Goal: Communication & Community: Answer question/provide support

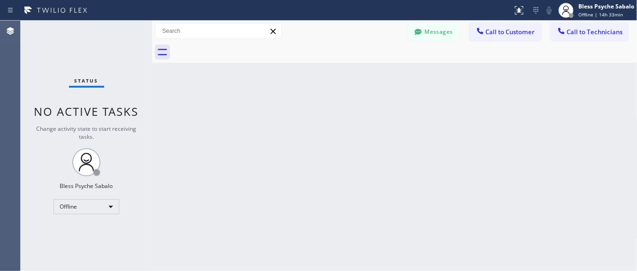
click at [234, 137] on div "Back to Dashboard Change Sender ID Customers Technicians Select a contact Outbo…" at bounding box center [395, 146] width 486 height 251
click at [413, 36] on div at bounding box center [418, 32] width 11 height 11
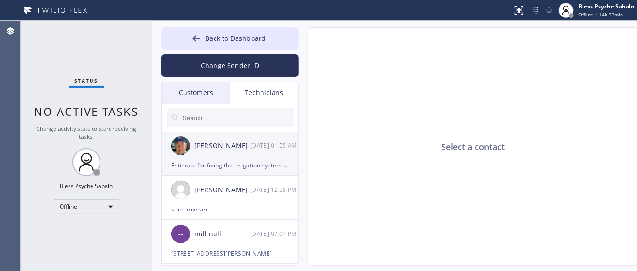
click at [257, 170] on div "Estimate for fixing the irrigation system and 1 inch main water supply line pre…" at bounding box center [229, 165] width 117 height 11
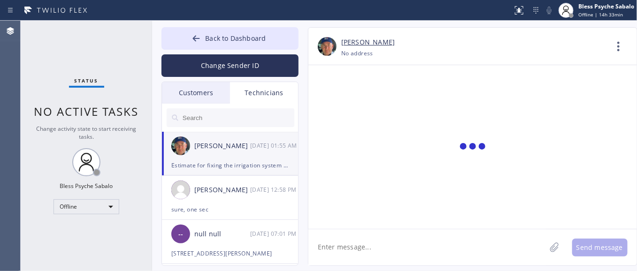
click at [384, 253] on textarea at bounding box center [428, 248] width 238 height 36
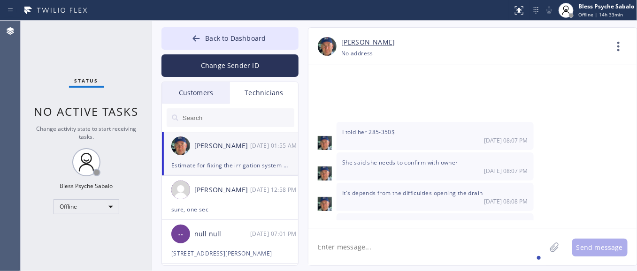
scroll to position [14714, 0]
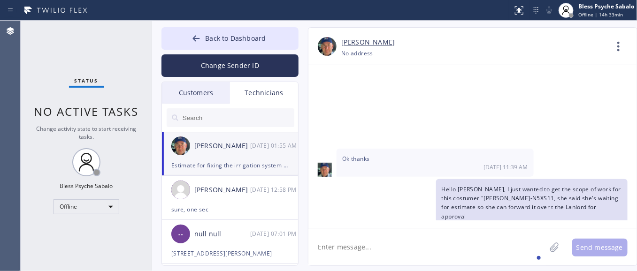
click at [380, 246] on span "I told her 285-350$" at bounding box center [368, 250] width 53 height 8
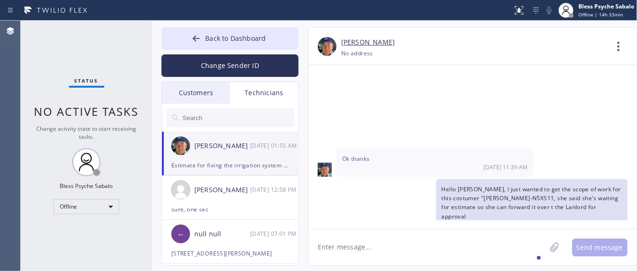
click at [380, 246] on span "I told her 285-350$" at bounding box center [368, 250] width 53 height 8
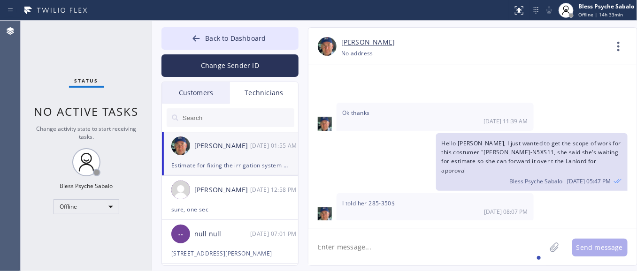
scroll to position [14831, 0]
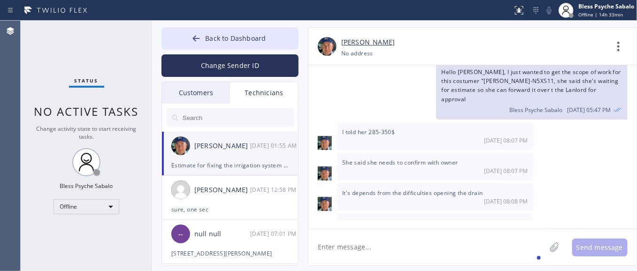
click at [357, 214] on div "I can't give exact price. I should be starting work [DATE] 08:10 PM" at bounding box center [435, 228] width 197 height 28
drag, startPoint x: 337, startPoint y: 156, endPoint x: 491, endPoint y: 201, distance: 160.5
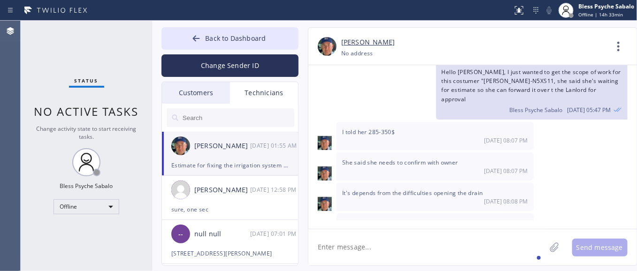
click at [431, 235] on textarea at bounding box center [428, 248] width 238 height 36
click at [468, 248] on textarea at bounding box center [428, 248] width 238 height 36
type textarea "got it"
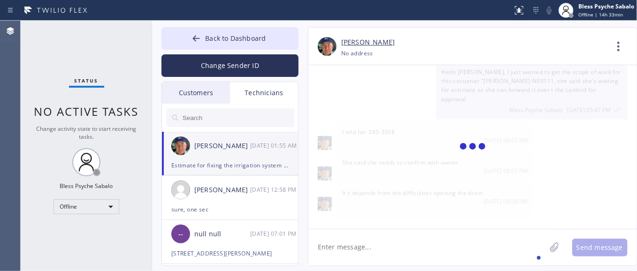
scroll to position [14864, 0]
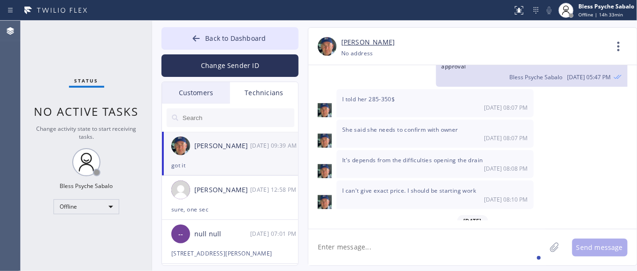
click at [473, 240] on span "Estimate for fixing the irrigation system and 1 inch main water supply line pre…" at bounding box center [430, 266] width 177 height 53
click at [188, 43] on button "Back to Dashboard" at bounding box center [230, 38] width 137 height 23
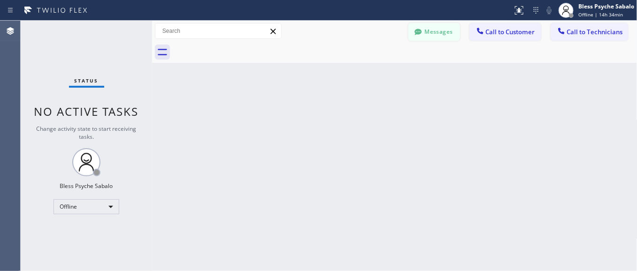
click at [435, 27] on button "Messages" at bounding box center [435, 32] width 52 height 18
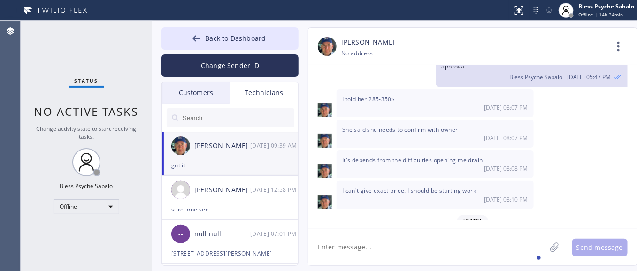
click at [198, 86] on div "Customers" at bounding box center [196, 93] width 68 height 22
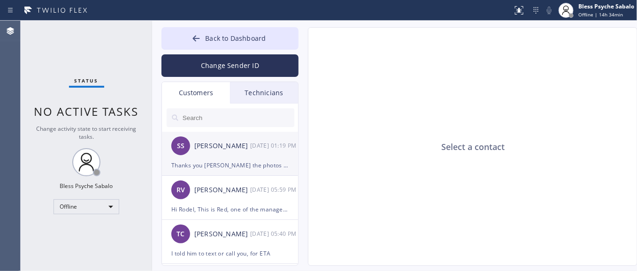
scroll to position [59, 0]
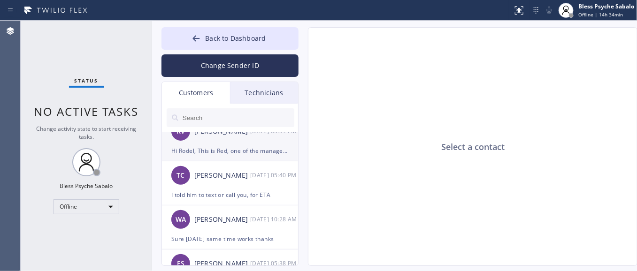
click at [221, 150] on div "Hi Rodel, This is Red, one of the managers at 5 Star Plumbing. I'm following up…" at bounding box center [229, 151] width 117 height 11
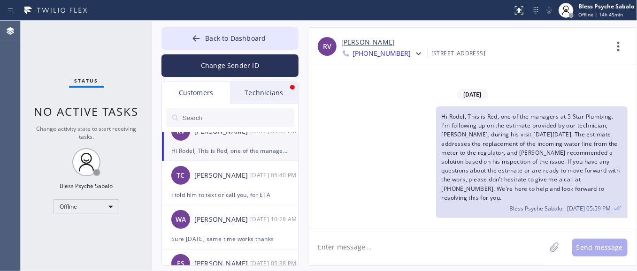
click at [255, 90] on div "Technicians" at bounding box center [264, 93] width 68 height 22
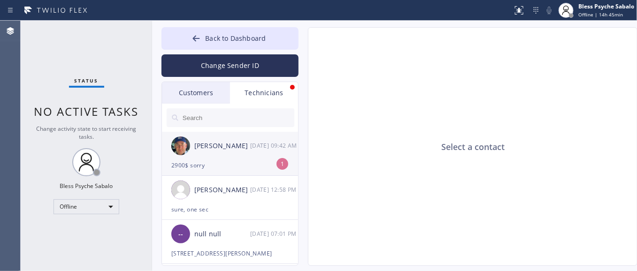
click at [242, 170] on div "2900$ sorry" at bounding box center [229, 165] width 117 height 11
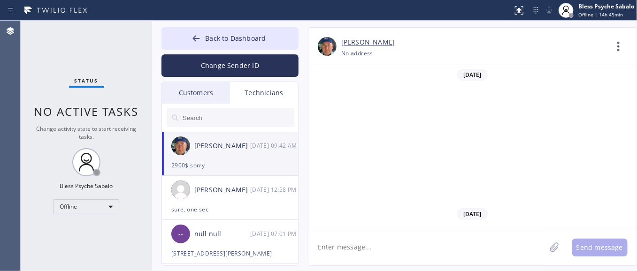
scroll to position [14895, 0]
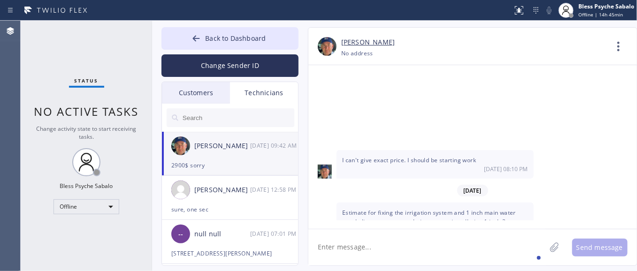
click at [457, 242] on textarea at bounding box center [428, 248] width 238 height 36
click at [404, 242] on textarea at bounding box center [428, 248] width 238 height 36
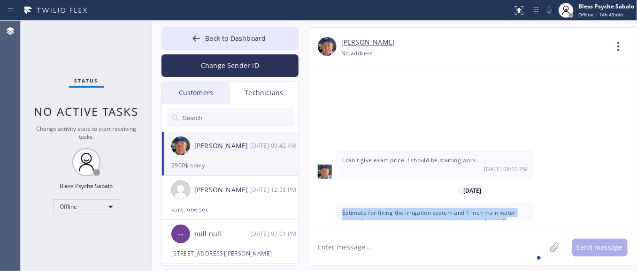
drag, startPoint x: 486, startPoint y: 144, endPoint x: 339, endPoint y: 93, distance: 155.7
click at [339, 203] on div "Estimate for fixing the irrigation system and 1 inch main water supply line pre…" at bounding box center [435, 239] width 197 height 73
click at [378, 209] on span "Estimate for fixing the irrigation system and 1 inch main water supply line pre…" at bounding box center [430, 235] width 177 height 53
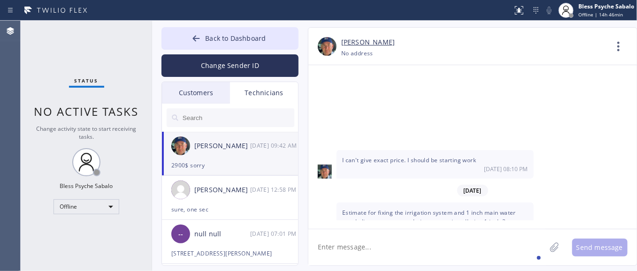
click at [462, 245] on textarea at bounding box center [428, 248] width 238 height 36
click at [462, 244] on textarea at bounding box center [428, 248] width 238 height 36
type textarea "H"
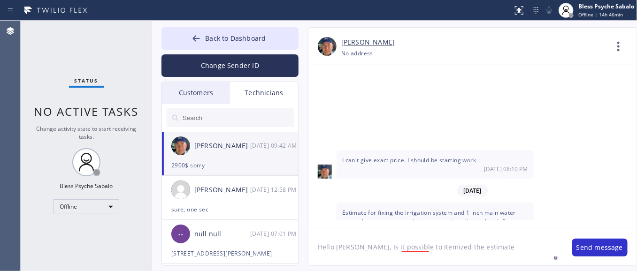
type textarea "Hello [PERSON_NAME], Is it possible to Itemized the estimate?"
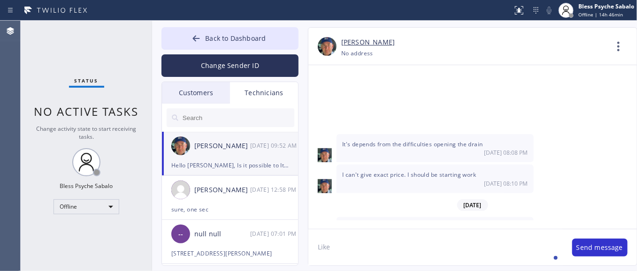
scroll to position [14869, 0]
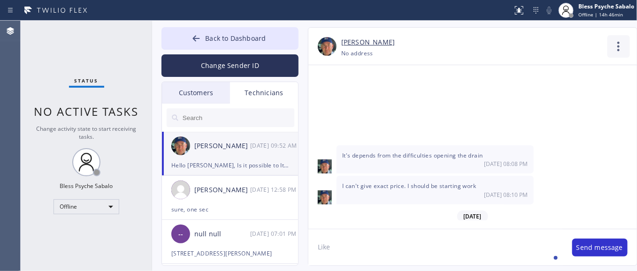
click at [616, 40] on icon at bounding box center [619, 46] width 23 height 23
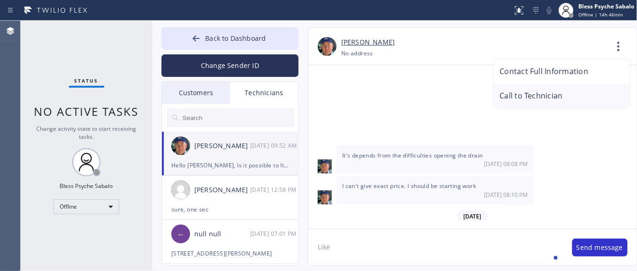
click at [569, 93] on li "Call to Technician" at bounding box center [562, 96] width 136 height 24
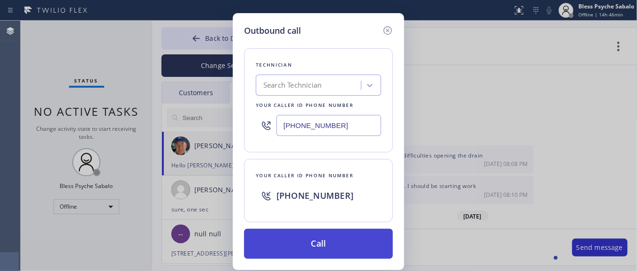
click at [322, 242] on button "Call" at bounding box center [318, 244] width 149 height 30
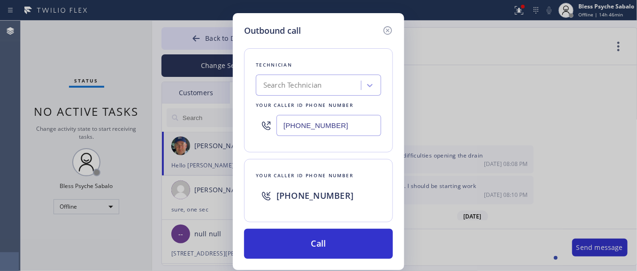
click at [388, 26] on icon at bounding box center [387, 30] width 11 height 11
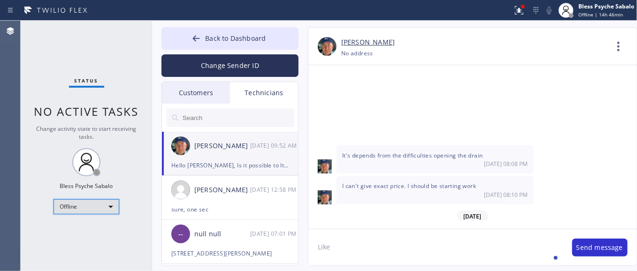
click at [108, 209] on div "Offline" at bounding box center [87, 207] width 66 height 15
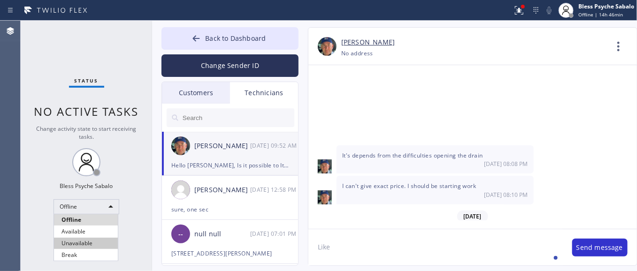
click at [91, 241] on li "Unavailable" at bounding box center [86, 243] width 64 height 11
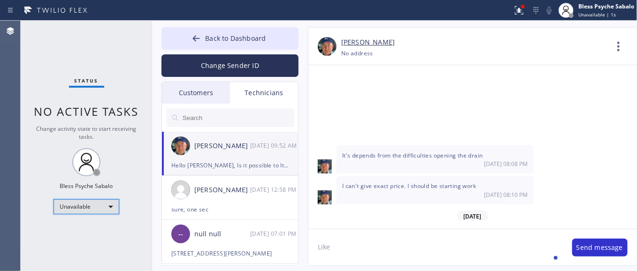
click at [114, 211] on div "Unavailable" at bounding box center [87, 207] width 66 height 15
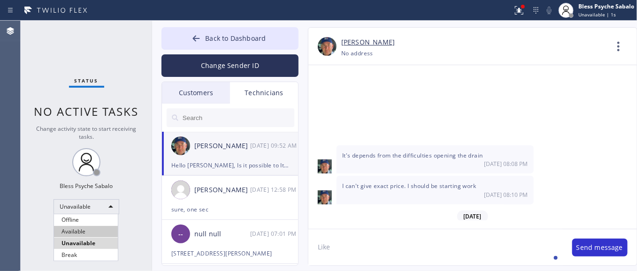
click at [101, 228] on li "Available" at bounding box center [86, 231] width 64 height 11
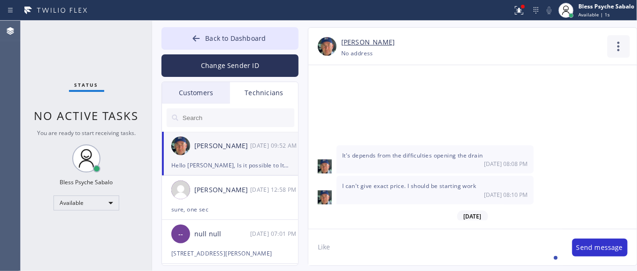
click at [619, 50] on icon at bounding box center [619, 46] width 2 height 9
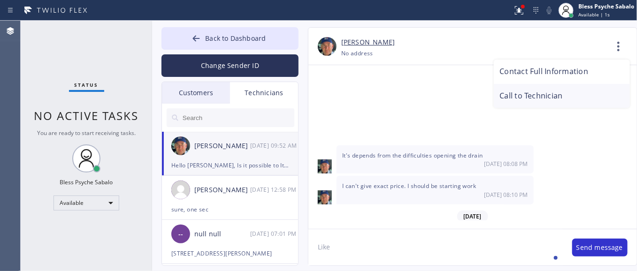
click at [552, 93] on li "Call to Technician" at bounding box center [562, 96] width 136 height 24
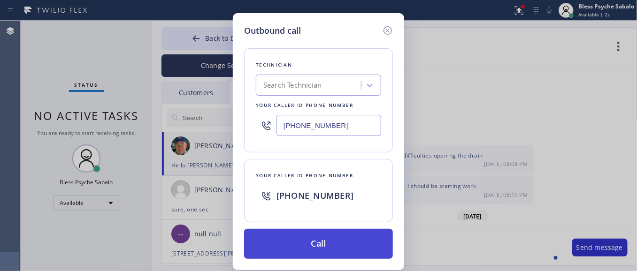
click at [366, 237] on button "Call" at bounding box center [318, 244] width 149 height 30
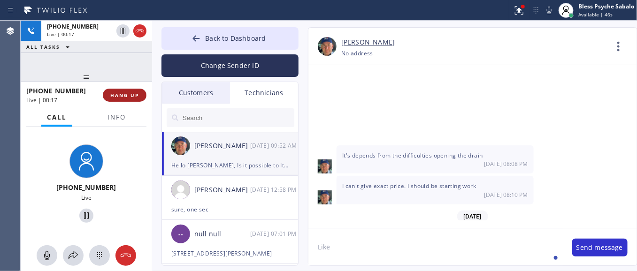
click at [134, 99] on button "HANG UP" at bounding box center [125, 95] width 44 height 13
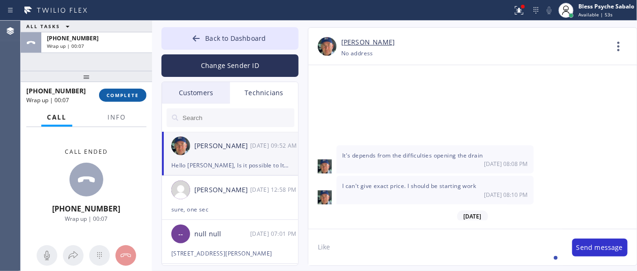
click at [141, 101] on button "COMPLETE" at bounding box center [122, 95] width 47 height 13
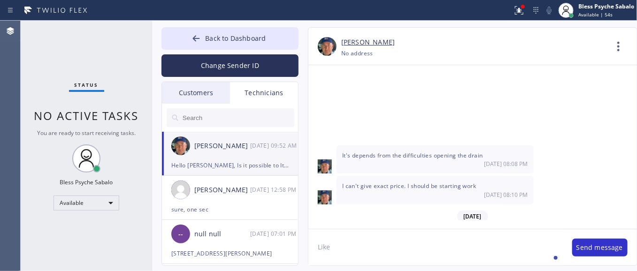
scroll to position [14927, 0]
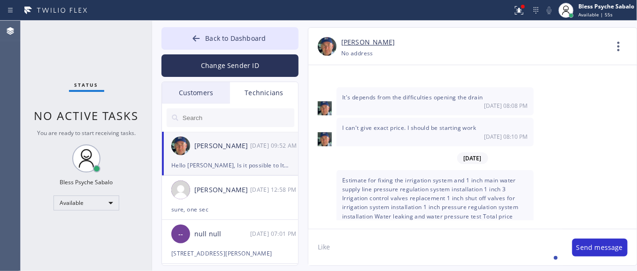
click at [369, 248] on textarea "Like" at bounding box center [436, 248] width 255 height 36
click at [360, 248] on textarea "Like for installing" at bounding box center [436, 248] width 255 height 36
click at [367, 246] on textarea "Like for installing" at bounding box center [436, 248] width 255 height 36
drag, startPoint x: 343, startPoint y: 248, endPoint x: 426, endPoint y: 250, distance: 82.7
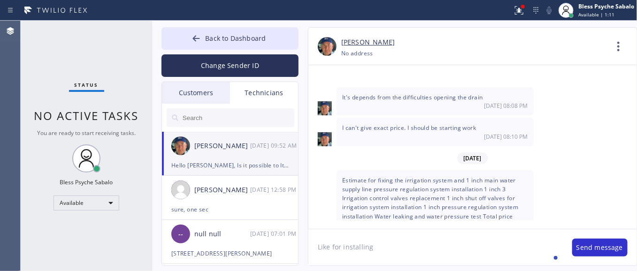
click at [426, 250] on textarea "Like for installing" at bounding box center [436, 248] width 255 height 36
click at [315, 252] on textarea "Like for example uinstall" at bounding box center [436, 248] width 255 height 36
click at [320, 262] on textarea "Like for example uinstall" at bounding box center [436, 248] width 255 height 36
drag, startPoint x: 320, startPoint y: 262, endPoint x: 509, endPoint y: 247, distance: 188.9
click at [509, 247] on textarea "Like for example uinstall" at bounding box center [436, 248] width 255 height 36
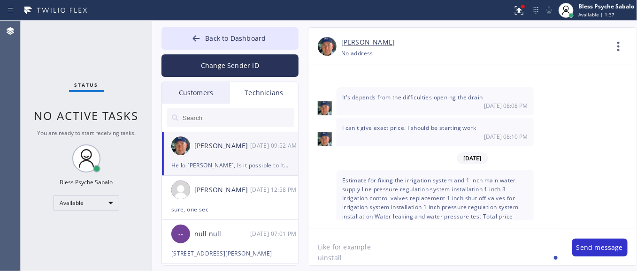
click at [321, 256] on textarea "Like for example uinstall" at bounding box center [436, 248] width 255 height 36
click at [407, 256] on textarea "Like for example install" at bounding box center [436, 248] width 255 height 36
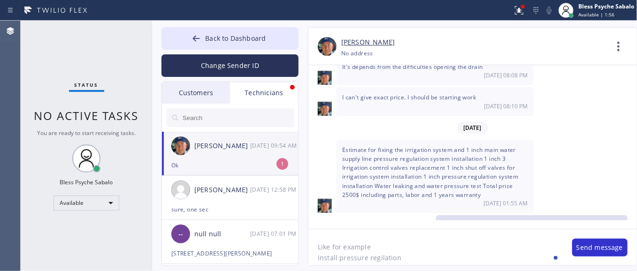
click at [383, 261] on textarea "Like for example install pressure regilation" at bounding box center [436, 248] width 255 height 36
click at [421, 260] on textarea "Like for example install pressure regulation" at bounding box center [436, 248] width 255 height 36
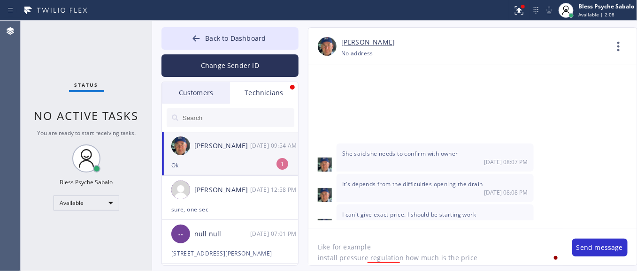
drag, startPoint x: 338, startPoint y: 157, endPoint x: 473, endPoint y: 151, distance: 135.4
copy span "installation"
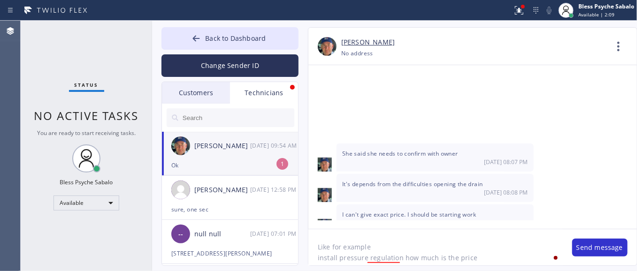
click at [499, 259] on textarea "Like for example install pressure regulation how much is the price" at bounding box center [436, 248] width 255 height 36
paste textarea "installation"
drag, startPoint x: 339, startPoint y: 157, endPoint x: 428, endPoint y: 153, distance: 89.3
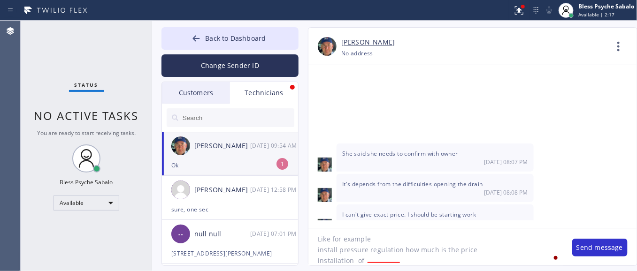
copy span "supply line pressure regulation"
click at [416, 262] on textarea "Like for example install pressure regulation how much is the price installation…" at bounding box center [436, 248] width 255 height 36
paste textarea "supply line pressure regulation"
type textarea "Like for example install pressure regulation how much is the price installation…"
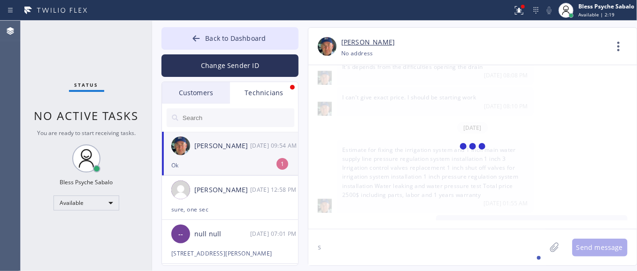
scroll to position [14999, 0]
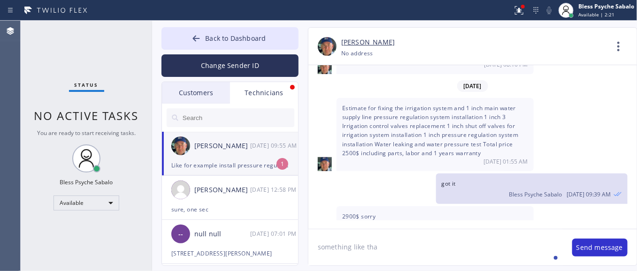
type textarea "something like that"
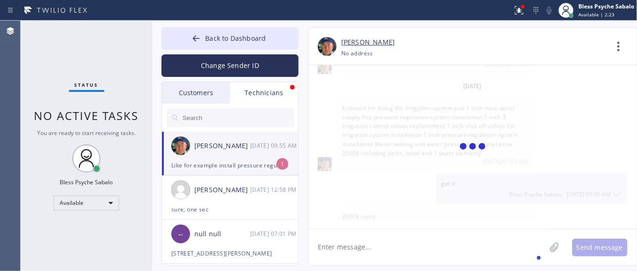
scroll to position [15032, 0]
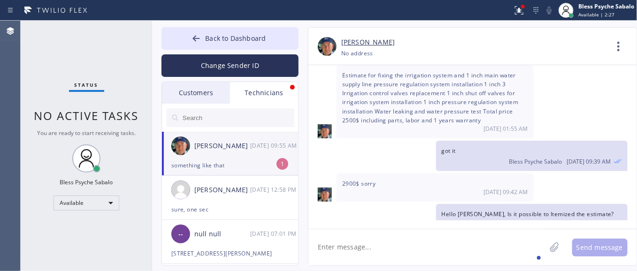
click at [378, 244] on textarea at bounding box center [428, 248] width 238 height 36
click at [240, 148] on div "[PERSON_NAME]" at bounding box center [222, 146] width 56 height 11
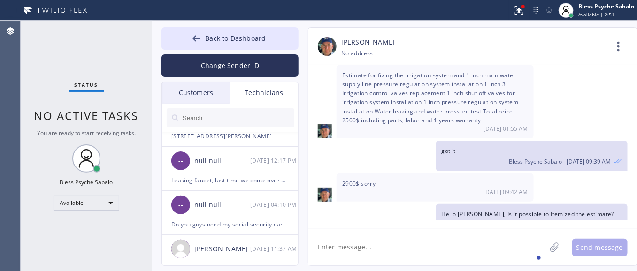
click at [348, 241] on textarea at bounding box center [428, 248] width 238 height 36
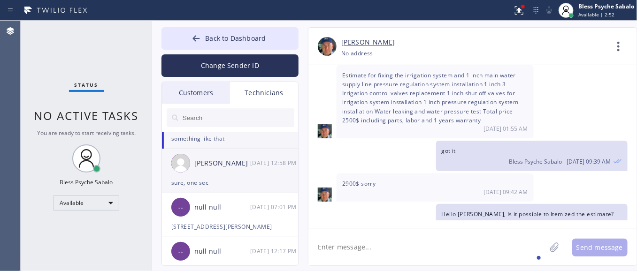
scroll to position [0, 0]
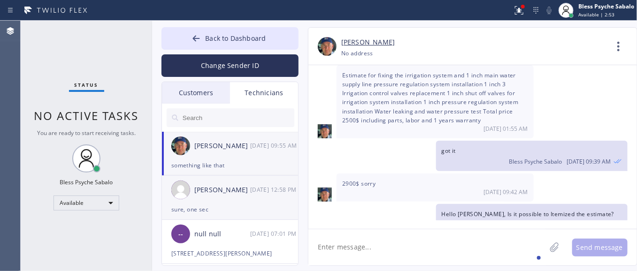
click at [240, 195] on div "[PERSON_NAME]" at bounding box center [222, 190] width 56 height 11
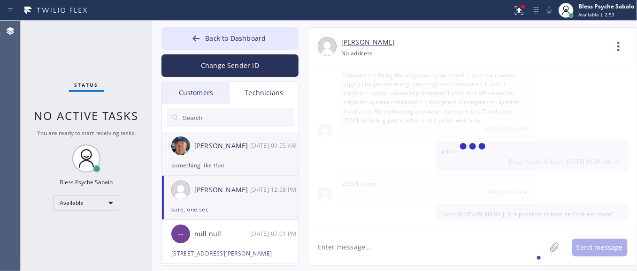
click at [252, 151] on div "[DATE] 09:55 AM" at bounding box center [274, 145] width 49 height 11
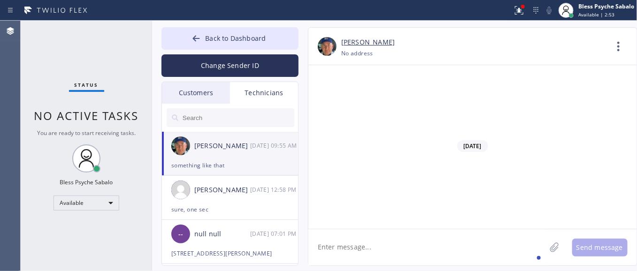
scroll to position [15032, 0]
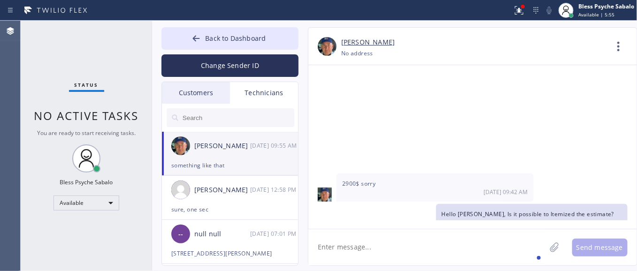
click at [118, 90] on div "Status No active tasks You are ready to start receiving tasks. Bless Psyche Sab…" at bounding box center [87, 146] width 132 height 251
click at [325, 238] on div at bounding box center [323, 252] width 28 height 28
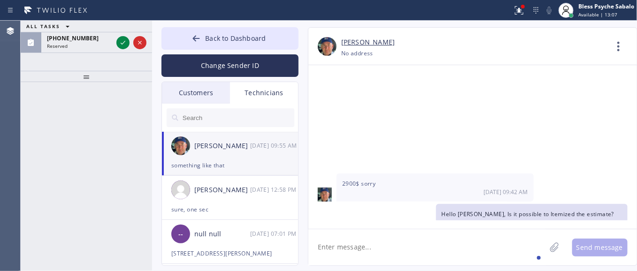
click at [107, 77] on div at bounding box center [87, 76] width 132 height 11
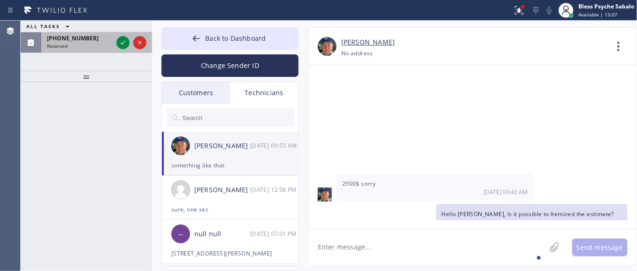
click at [78, 43] on div "Reserved" at bounding box center [80, 46] width 66 height 7
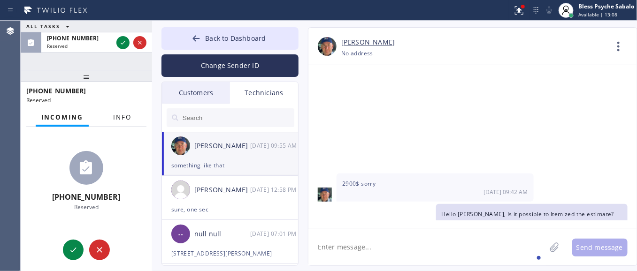
click at [118, 121] on span "Info" at bounding box center [122, 117] width 18 height 8
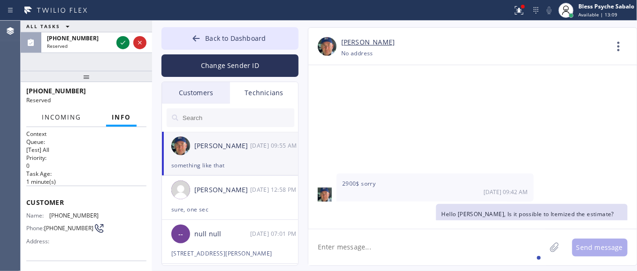
click at [78, 121] on button "Incoming" at bounding box center [61, 117] width 51 height 18
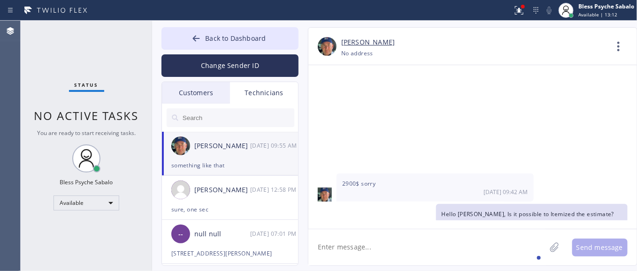
click at [606, 41] on div "[PERSON_NAME]" at bounding box center [474, 42] width 266 height 11
click at [609, 42] on icon at bounding box center [619, 46] width 23 height 23
click at [463, 231] on div at bounding box center [318, 135] width 637 height 271
click at [462, 254] on textarea at bounding box center [428, 248] width 238 height 36
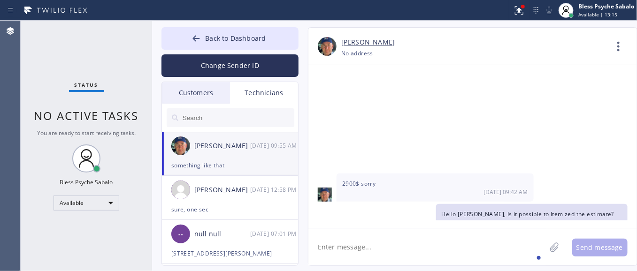
click at [613, 42] on icon at bounding box center [619, 46] width 23 height 23
click at [515, 95] on li "Call to Technician" at bounding box center [562, 96] width 136 height 24
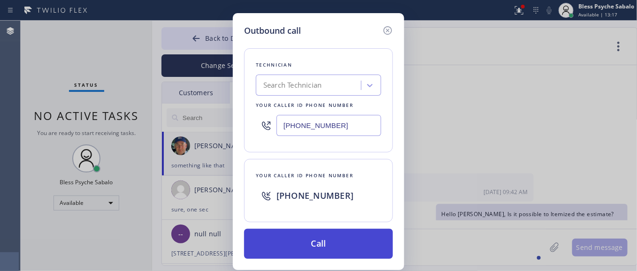
click at [323, 249] on button "Call" at bounding box center [318, 244] width 149 height 30
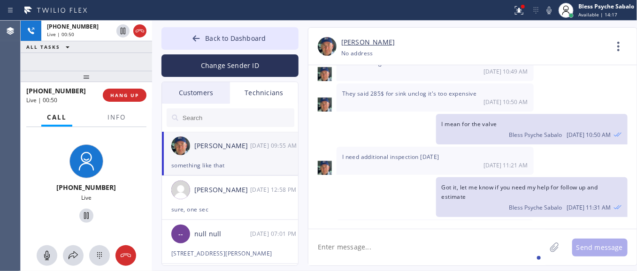
scroll to position [14680, 0]
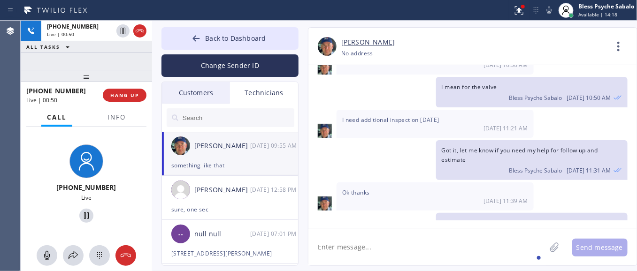
drag, startPoint x: 402, startPoint y: 165, endPoint x: 340, endPoint y: 165, distance: 62.0
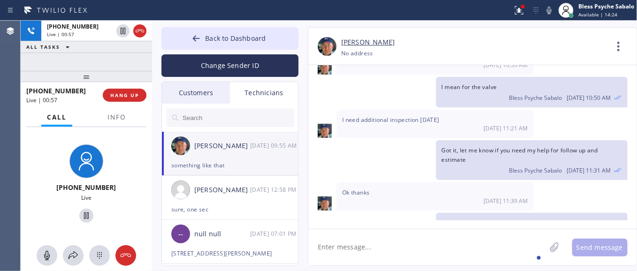
drag, startPoint x: 396, startPoint y: 164, endPoint x: 339, endPoint y: 163, distance: 56.9
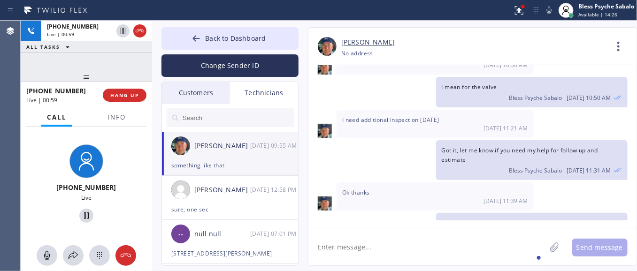
drag, startPoint x: 355, startPoint y: 186, endPoint x: 349, endPoint y: 172, distance: 15.1
drag, startPoint x: 341, startPoint y: 162, endPoint x: 404, endPoint y: 163, distance: 62.5
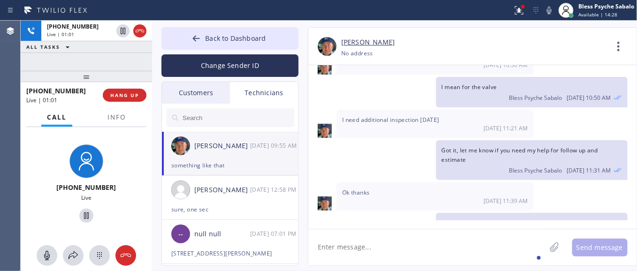
click at [384, 213] on div "Hello [PERSON_NAME], I just wanted to get the scope of work for this costumer "…" at bounding box center [468, 242] width 319 height 58
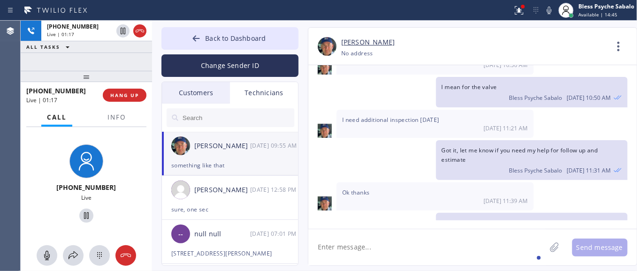
drag, startPoint x: 396, startPoint y: 167, endPoint x: 339, endPoint y: 163, distance: 57.4
drag, startPoint x: 336, startPoint y: 163, endPoint x: 398, endPoint y: 168, distance: 62.7
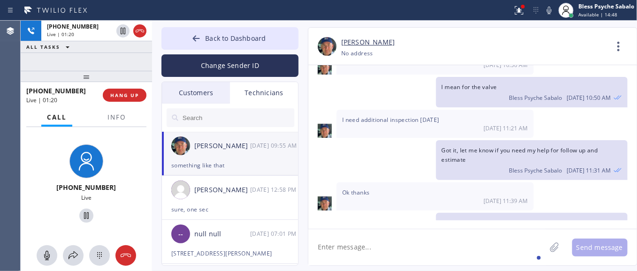
drag, startPoint x: 399, startPoint y: 168, endPoint x: 342, endPoint y: 160, distance: 57.8
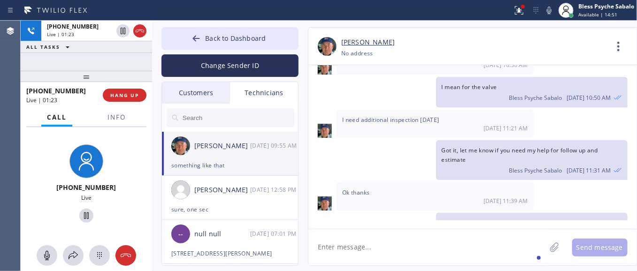
drag, startPoint x: 340, startPoint y: 165, endPoint x: 410, endPoint y: 167, distance: 70.0
drag, startPoint x: 399, startPoint y: 168, endPoint x: 337, endPoint y: 162, distance: 62.3
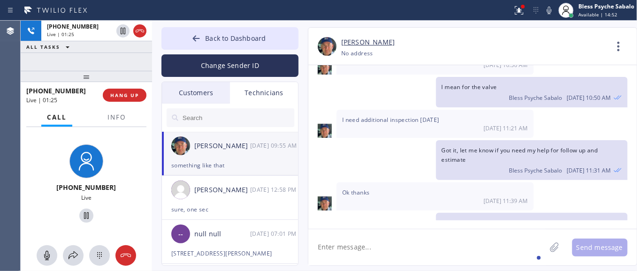
drag, startPoint x: 384, startPoint y: 165, endPoint x: 397, endPoint y: 165, distance: 13.2
drag, startPoint x: 395, startPoint y: 168, endPoint x: 337, endPoint y: 166, distance: 57.3
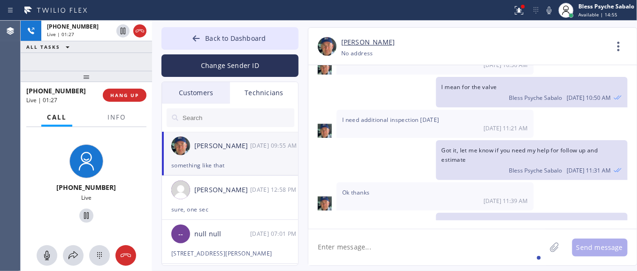
drag, startPoint x: 338, startPoint y: 163, endPoint x: 398, endPoint y: 160, distance: 60.2
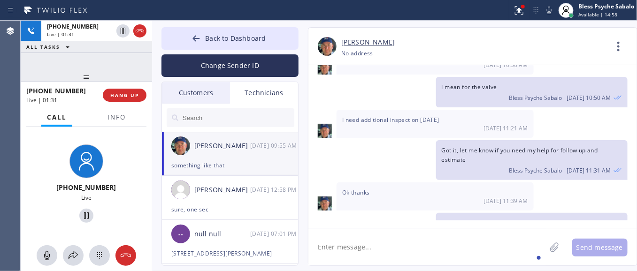
drag, startPoint x: 400, startPoint y: 165, endPoint x: 341, endPoint y: 167, distance: 58.3
drag, startPoint x: 340, startPoint y: 166, endPoint x: 399, endPoint y: 165, distance: 59.7
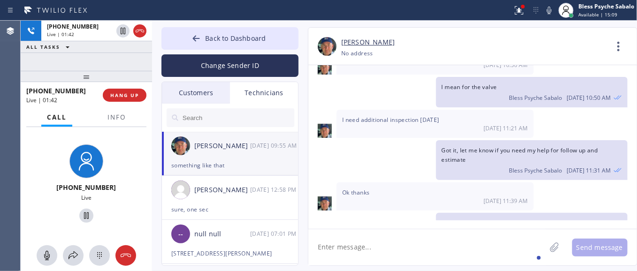
drag, startPoint x: 333, startPoint y: 168, endPoint x: 410, endPoint y: 169, distance: 76.6
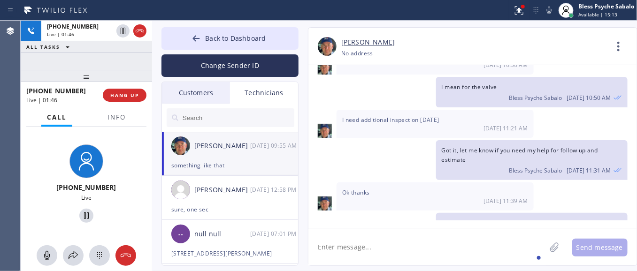
drag, startPoint x: 403, startPoint y: 167, endPoint x: 340, endPoint y: 165, distance: 63.0
click at [351, 184] on div "[DATE] Hi Nik, Just a quick reminder that our training sessions are held every …" at bounding box center [473, 142] width 329 height 155
drag, startPoint x: 337, startPoint y: 160, endPoint x: 395, endPoint y: 190, distance: 65.5
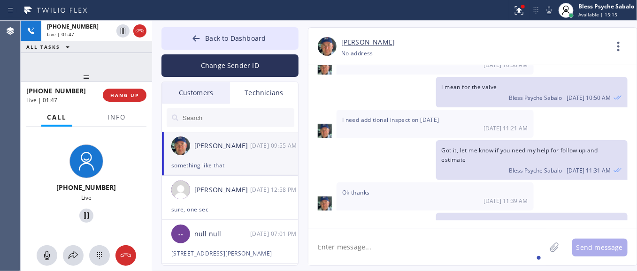
drag, startPoint x: 397, startPoint y: 165, endPoint x: 341, endPoint y: 163, distance: 56.8
drag, startPoint x: 339, startPoint y: 165, endPoint x: 394, endPoint y: 165, distance: 54.5
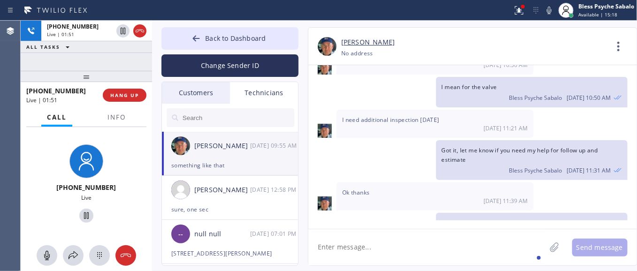
drag, startPoint x: 88, startPoint y: 78, endPoint x: 89, endPoint y: 69, distance: 9.5
click at [89, 71] on div at bounding box center [87, 76] width 132 height 11
drag, startPoint x: 341, startPoint y: 161, endPoint x: 399, endPoint y: 166, distance: 58.0
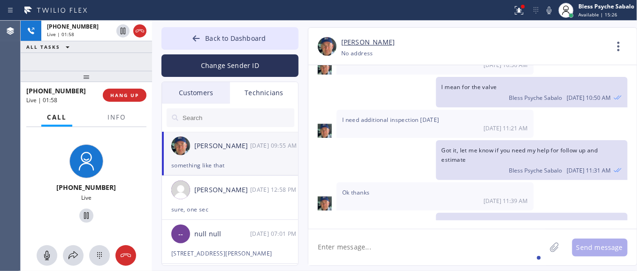
click at [112, 94] on span "HANG UP" at bounding box center [124, 95] width 29 height 7
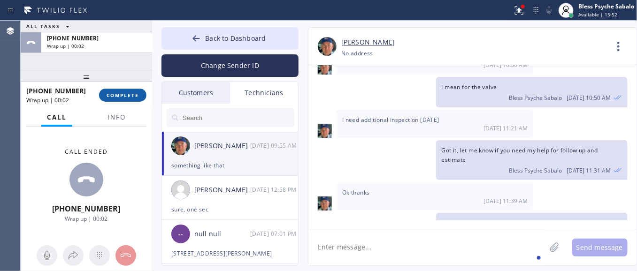
click at [112, 94] on span "COMPLETE" at bounding box center [123, 95] width 32 height 7
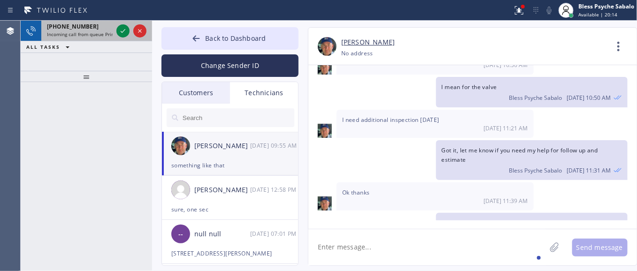
click at [62, 38] on div "[PHONE_NUMBER] Incoming call from queue Primary PL" at bounding box center [77, 31] width 73 height 21
click at [86, 34] on span "Incoming call from queue Primary PL" at bounding box center [88, 34] width 82 height 7
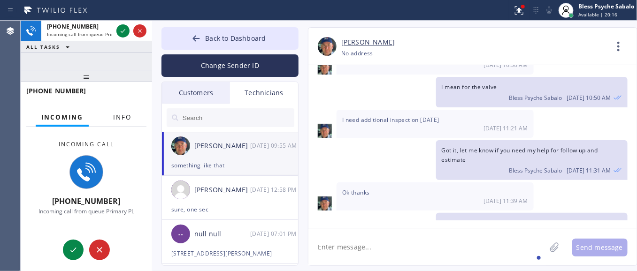
click at [118, 117] on span "Info" at bounding box center [122, 117] width 18 height 8
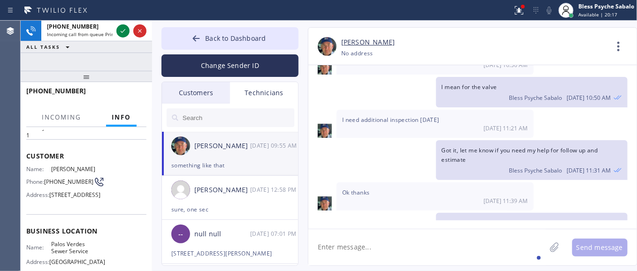
scroll to position [59, 0]
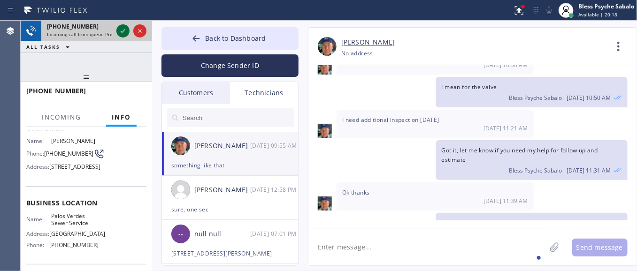
click at [123, 31] on icon at bounding box center [123, 31] width 5 height 4
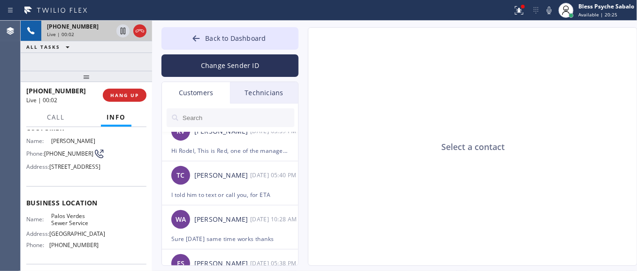
type input "[PHONE_NUMBER]"
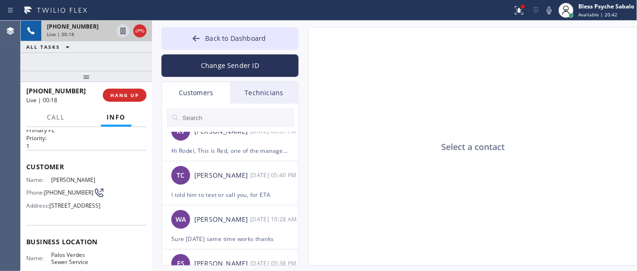
scroll to position [21, 0]
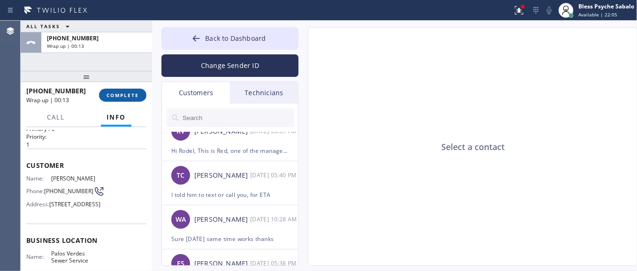
click at [116, 93] on span "COMPLETE" at bounding box center [123, 95] width 32 height 7
click at [110, 74] on div at bounding box center [87, 76] width 132 height 11
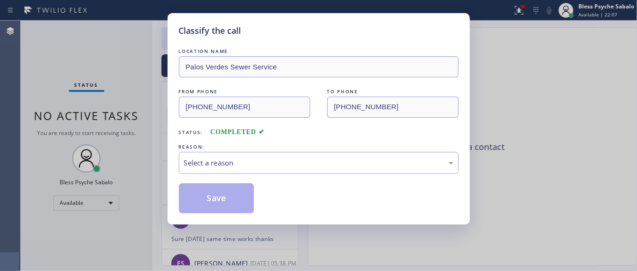
click at [248, 92] on div "FROM PHONE" at bounding box center [245, 92] width 132 height 10
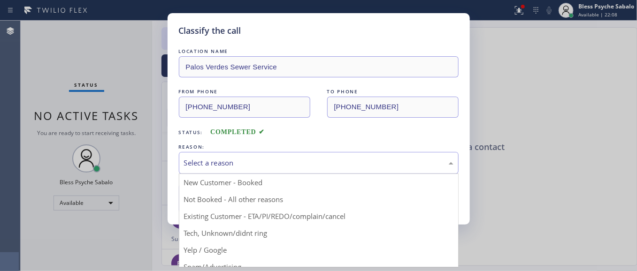
click at [313, 158] on div "Select a reason" at bounding box center [319, 163] width 270 height 11
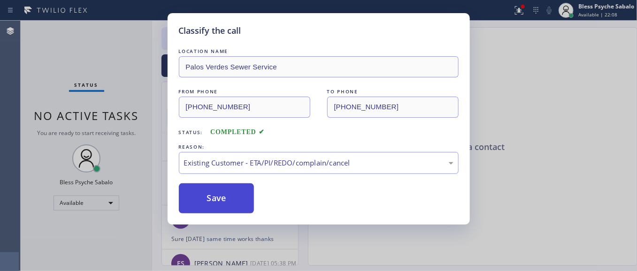
click at [217, 209] on button "Save" at bounding box center [217, 199] width 76 height 30
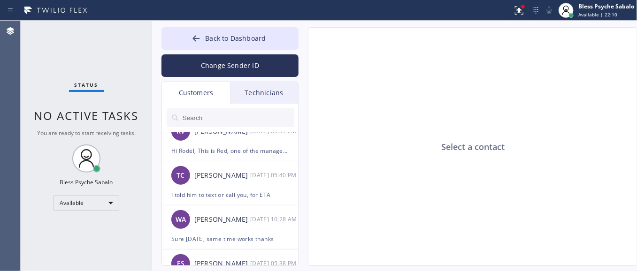
click at [264, 101] on div "Technicians" at bounding box center [264, 93] width 68 height 22
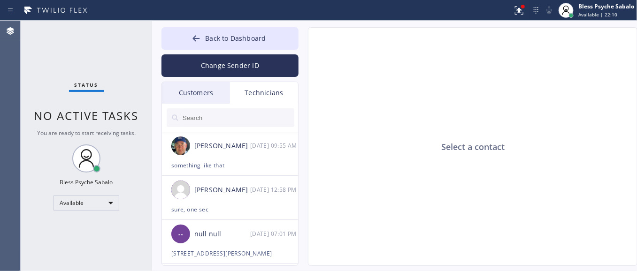
click at [247, 124] on input "text" at bounding box center [238, 117] width 113 height 19
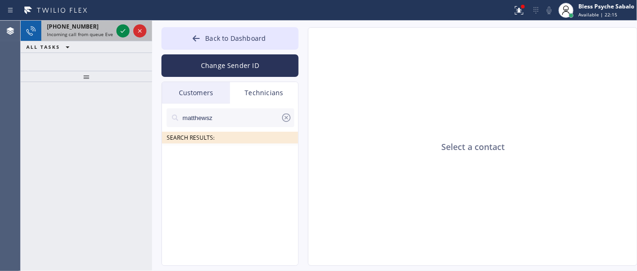
click at [88, 36] on span "Incoming call from queue Everybody" at bounding box center [87, 34] width 81 height 7
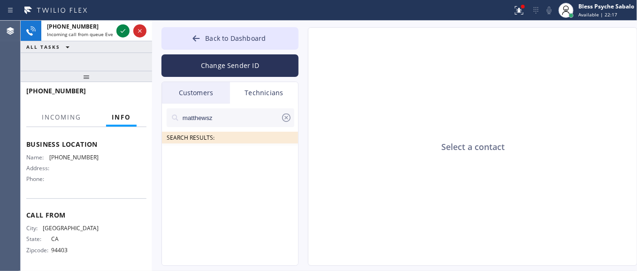
scroll to position [141, 0]
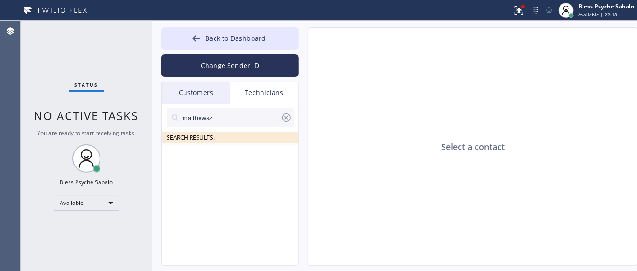
click at [247, 113] on input "matthewsz" at bounding box center [231, 117] width 99 height 19
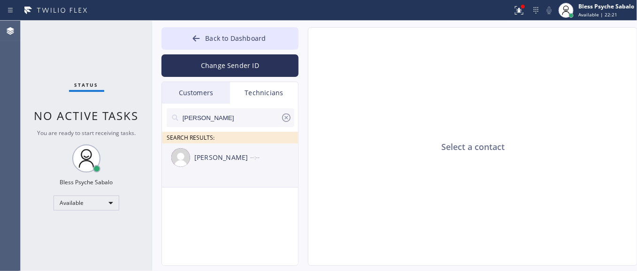
type input "[PERSON_NAME]"
click at [251, 154] on div "--:--" at bounding box center [274, 157] width 49 height 11
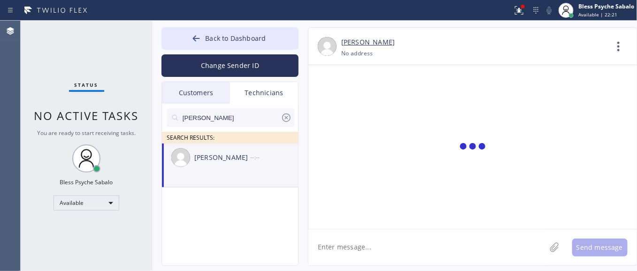
scroll to position [7380, 0]
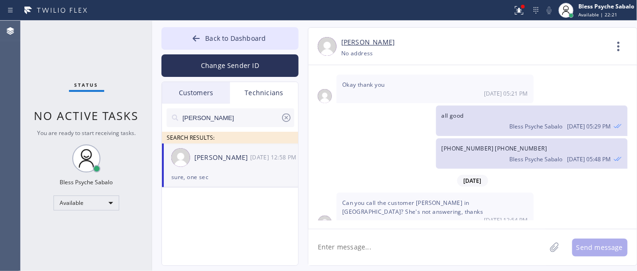
click at [403, 259] on textarea at bounding box center [428, 248] width 238 height 36
paste textarea "[PERSON_NAME]"
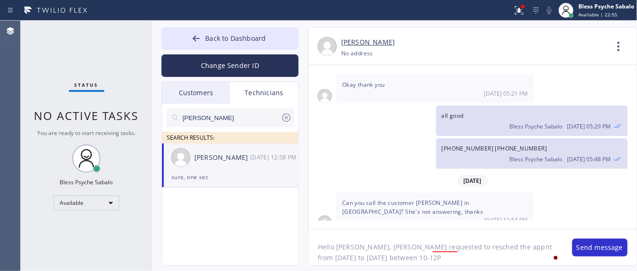
type textarea "Hello [PERSON_NAME], [PERSON_NAME] requested to resched the appnt from [DATE] t…"
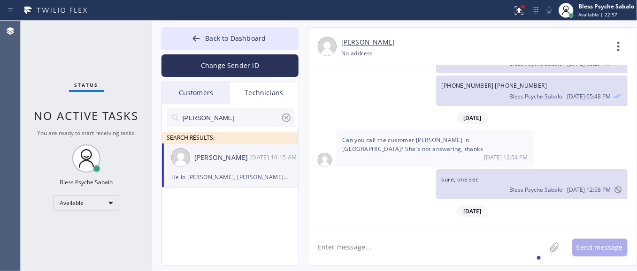
click at [401, 170] on div "sure, one sec Bless Psyche Sabalo [DATE] 12:58 PM" at bounding box center [468, 185] width 319 height 30
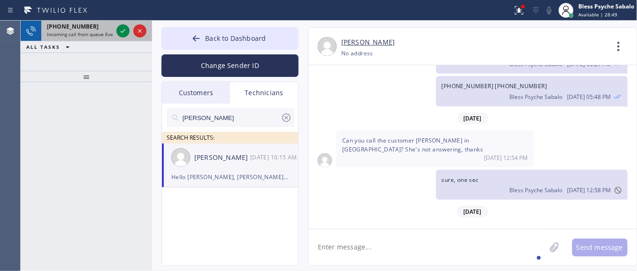
click at [88, 39] on div "[PHONE_NUMBER] Incoming call from queue Everybody" at bounding box center [77, 31] width 73 height 21
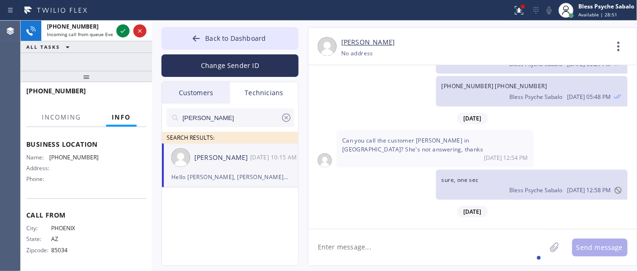
scroll to position [120, 0]
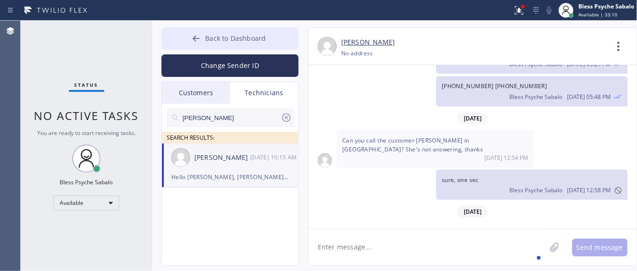
click at [255, 28] on button "Back to Dashboard" at bounding box center [230, 38] width 137 height 23
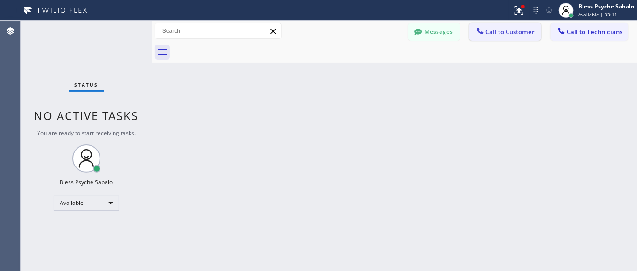
click at [499, 32] on span "Call to Customer" at bounding box center [510, 32] width 49 height 8
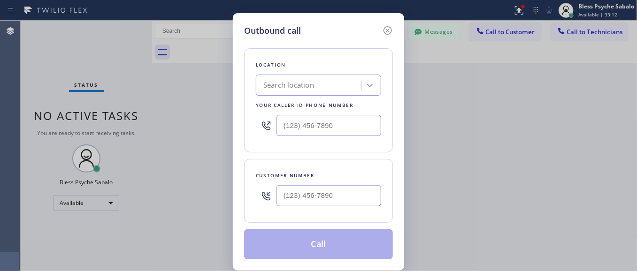
click at [313, 77] on div "Search location" at bounding box center [310, 85] width 102 height 16
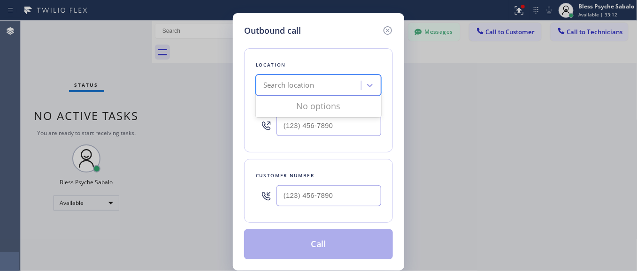
paste input "Emergency Plumber"
click at [277, 83] on input "Emergency Plumber" at bounding box center [303, 86] width 80 height 8
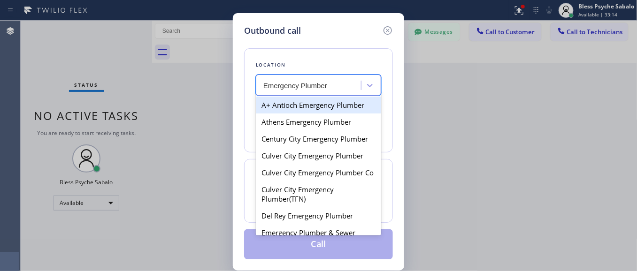
type input "Emergency Plumber"
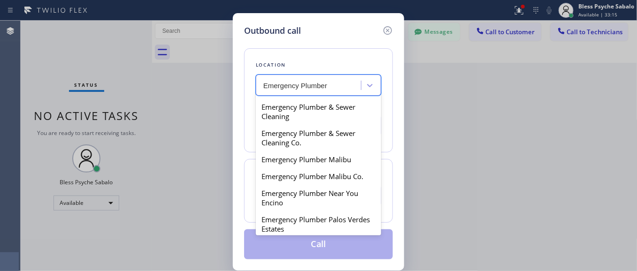
scroll to position [176, 0]
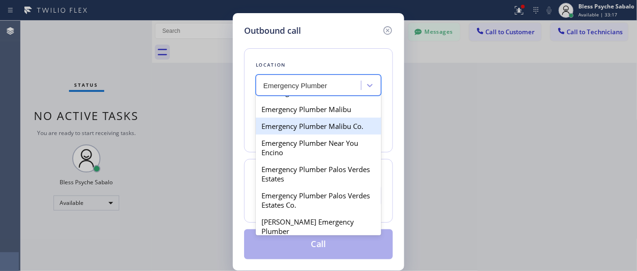
click at [325, 118] on div "Emergency Plumber Malibu" at bounding box center [318, 109] width 125 height 17
type input "[PHONE_NUMBER]"
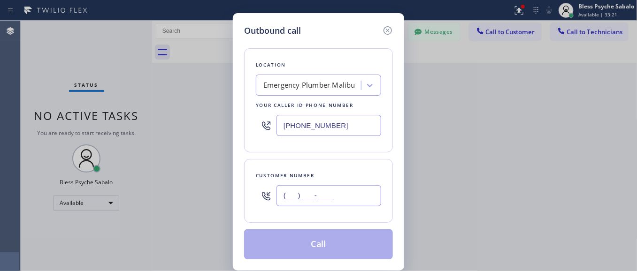
click at [342, 187] on input "(___) ___-____" at bounding box center [329, 196] width 105 height 21
paste input "310) 880-4141"
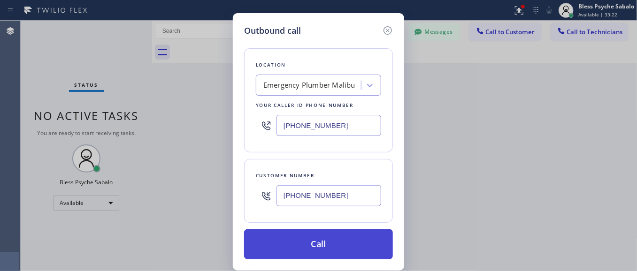
type input "[PHONE_NUMBER]"
click at [311, 246] on button "Call" at bounding box center [318, 245] width 149 height 30
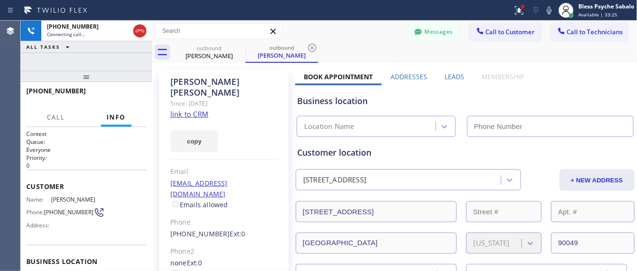
scroll to position [117, 0]
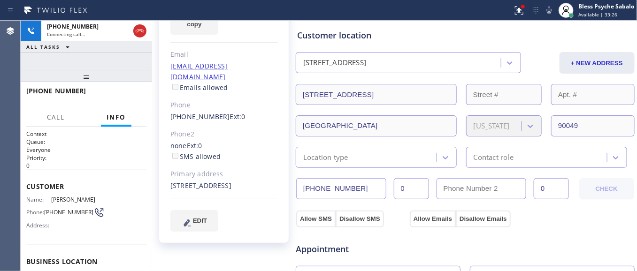
type input "[PHONE_NUMBER]"
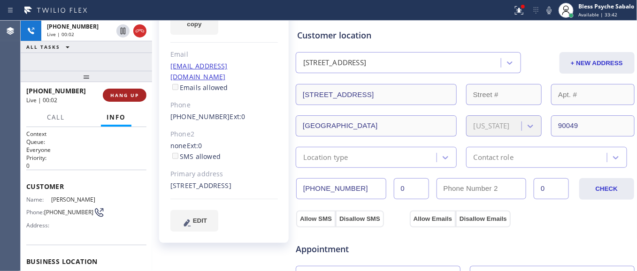
click at [124, 92] on span "HANG UP" at bounding box center [124, 95] width 29 height 7
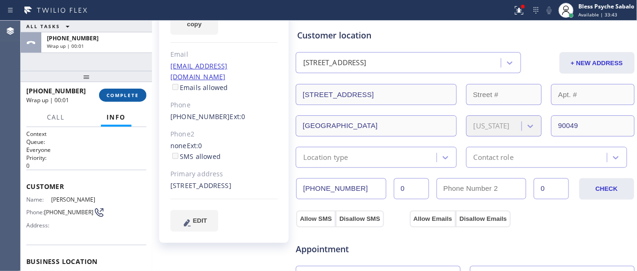
click at [124, 92] on span "COMPLETE" at bounding box center [123, 95] width 32 height 7
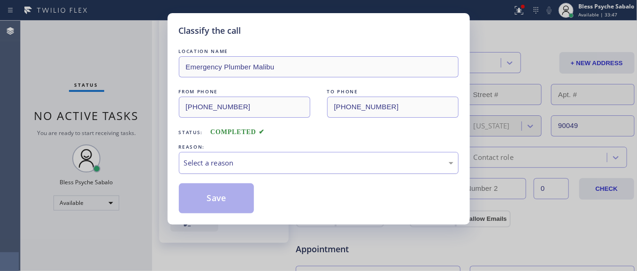
click at [253, 172] on div "LOCATION NAME Emergency Plumber Malibu FROM PHONE [PHONE_NUMBER] TO PHONE [PHON…" at bounding box center [319, 129] width 280 height 167
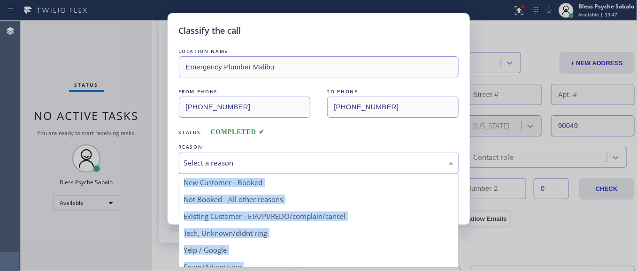
click at [263, 171] on div "Select a reason" at bounding box center [319, 163] width 280 height 22
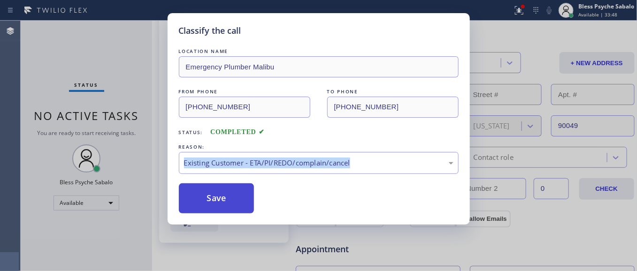
click at [232, 196] on button "Save" at bounding box center [217, 199] width 76 height 30
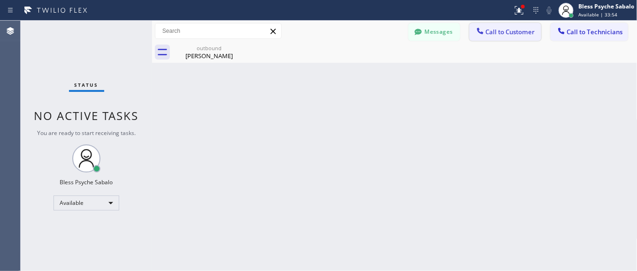
click at [522, 34] on span "Call to Customer" at bounding box center [510, 32] width 49 height 8
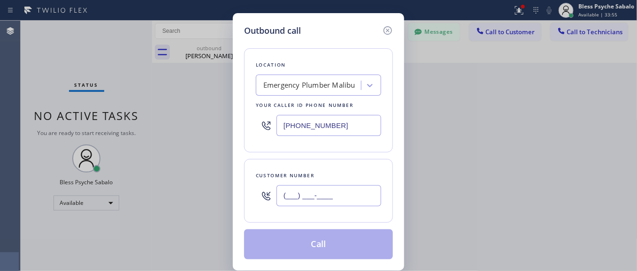
click at [304, 195] on input "(___) ___-____" at bounding box center [329, 196] width 105 height 21
paste input "310) 880-4141"
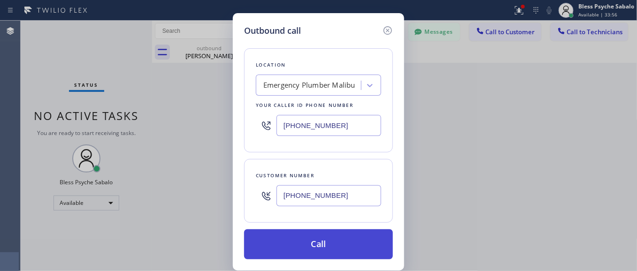
type input "[PHONE_NUMBER]"
click at [327, 247] on button "Call" at bounding box center [318, 245] width 149 height 30
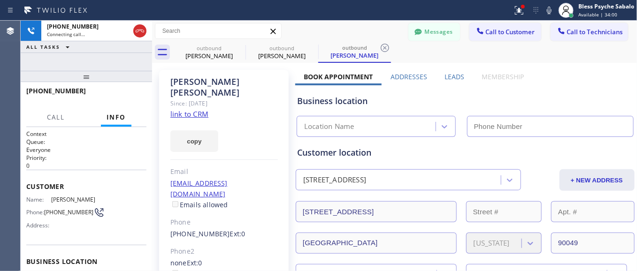
type input "[PHONE_NUMBER]"
drag, startPoint x: 426, startPoint y: 22, endPoint x: 420, endPoint y: 31, distance: 10.2
click at [426, 23] on div "Messages Call to Customer Call to Technicians Outbound call Location Emergency …" at bounding box center [395, 31] width 486 height 21
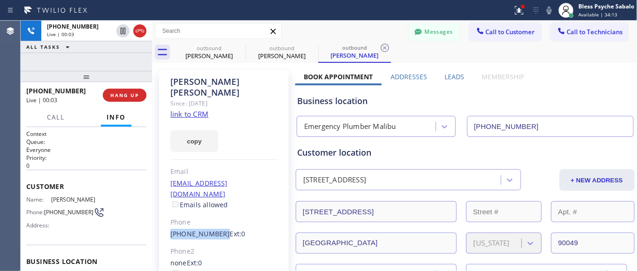
drag, startPoint x: 168, startPoint y: 212, endPoint x: 217, endPoint y: 213, distance: 48.8
click at [217, 213] on div "[PERSON_NAME] Since: [DATE] link to CRM copy Email [EMAIL_ADDRESS][DOMAIN_NAME]…" at bounding box center [224, 215] width 130 height 291
copy link "[PHONE_NUMBER]"
click at [124, 93] on span "HANG UP" at bounding box center [124, 95] width 29 height 7
click at [421, 26] on button "Messages" at bounding box center [435, 32] width 52 height 18
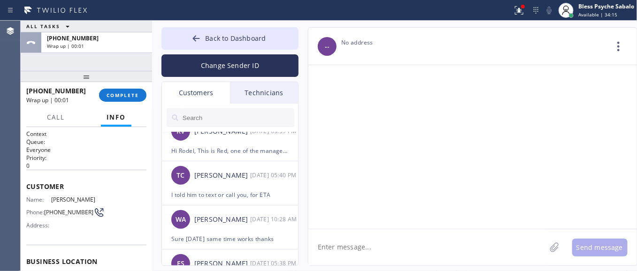
click at [207, 95] on div "Customers" at bounding box center [196, 93] width 68 height 22
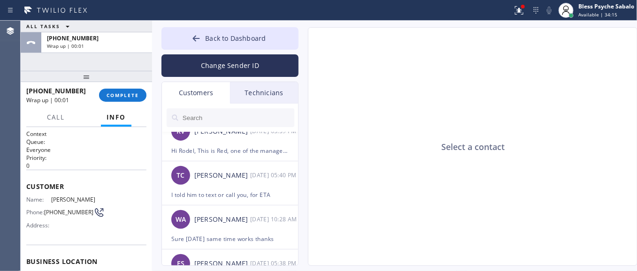
click at [225, 113] on input "text" at bounding box center [238, 117] width 113 height 19
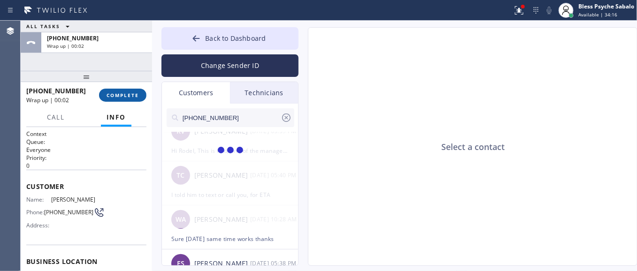
click at [100, 91] on button "COMPLETE" at bounding box center [122, 95] width 47 height 13
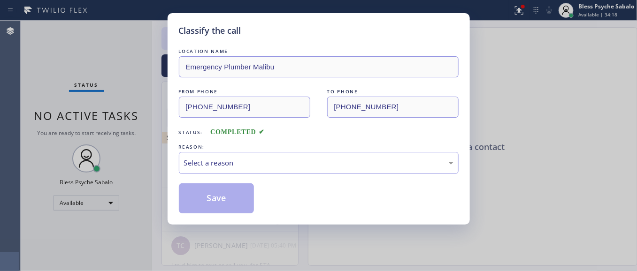
click at [228, 175] on div "LOCATION NAME Emergency Plumber Malibu FROM PHONE [PHONE_NUMBER] TO PHONE [PHON…" at bounding box center [319, 129] width 280 height 167
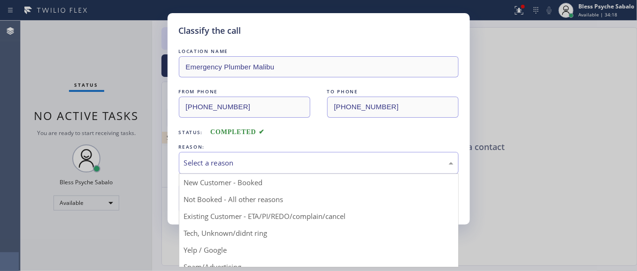
click at [257, 167] on div "Select a reason" at bounding box center [319, 163] width 270 height 11
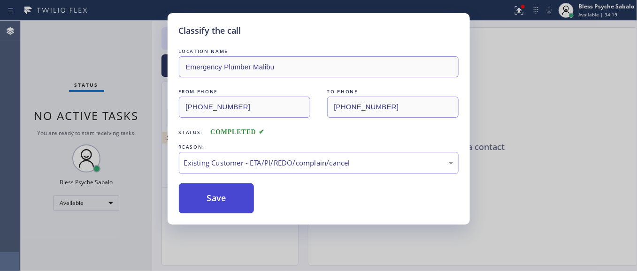
click at [227, 195] on button "Save" at bounding box center [217, 199] width 76 height 30
click at [229, 198] on ul "KL [PERSON_NAME] --:--" at bounding box center [230, 176] width 137 height 65
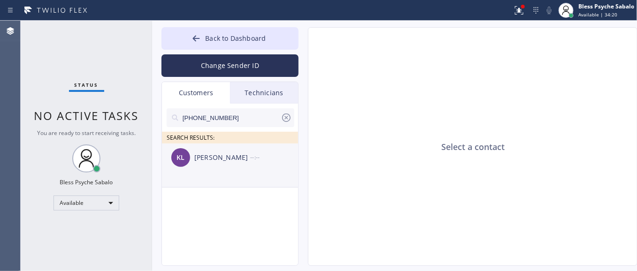
click at [214, 167] on div "KL [PERSON_NAME] --:--" at bounding box center [230, 158] width 137 height 28
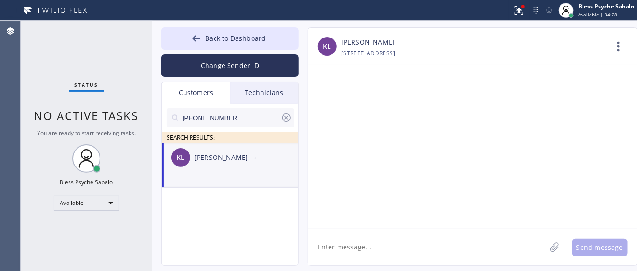
click at [376, 214] on div at bounding box center [473, 147] width 329 height 164
click at [330, 147] on div at bounding box center [473, 147] width 329 height 164
click at [229, 116] on input "[PHONE_NUMBER]" at bounding box center [231, 117] width 99 height 19
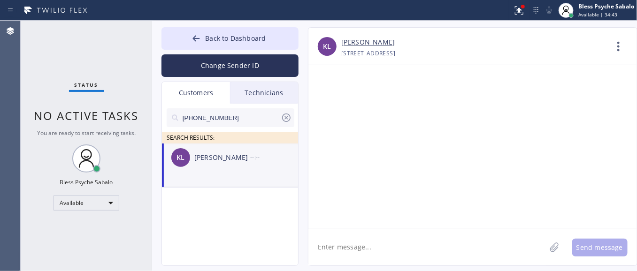
click at [267, 229] on div "[PHONE_NUMBER] SEARCH RESULTS: KL [PERSON_NAME] --:--" at bounding box center [230, 196] width 137 height 184
click at [283, 99] on div "Technicians" at bounding box center [264, 93] width 68 height 22
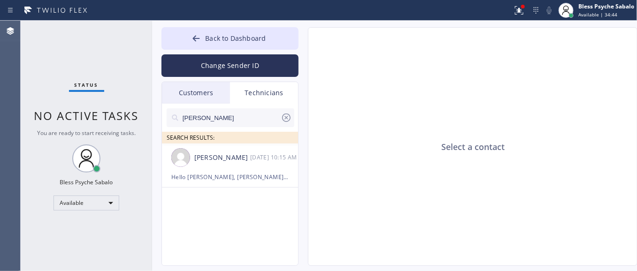
click at [200, 89] on div "Customers" at bounding box center [196, 93] width 68 height 22
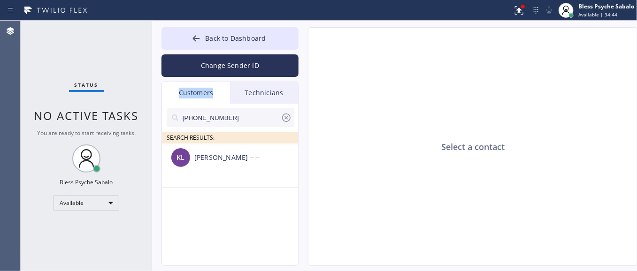
click at [199, 89] on div "Customers" at bounding box center [196, 93] width 68 height 22
click at [283, 118] on icon at bounding box center [286, 118] width 8 height 8
click at [271, 88] on div "Technicians" at bounding box center [264, 93] width 68 height 22
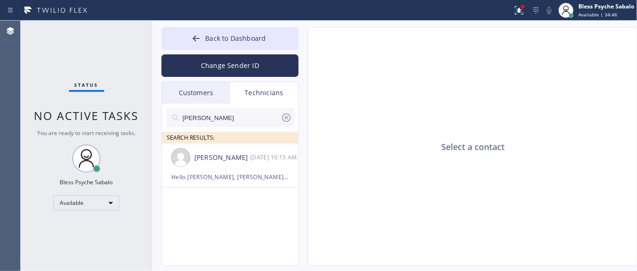
click at [194, 90] on div "Customers" at bounding box center [196, 93] width 68 height 22
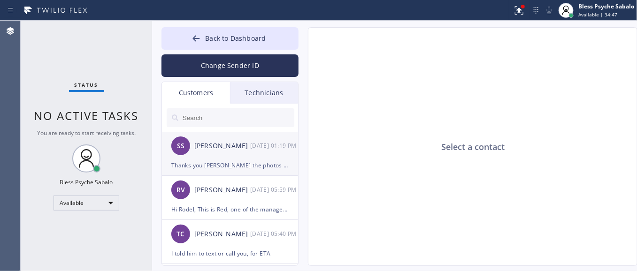
click at [210, 146] on div "[PERSON_NAME]" at bounding box center [222, 146] width 56 height 11
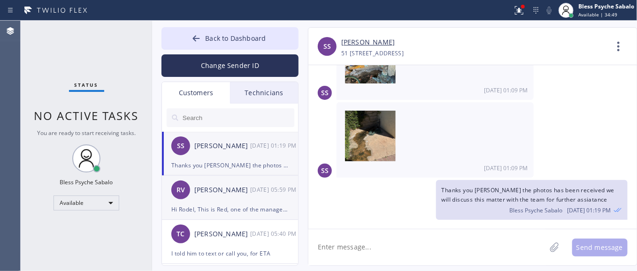
scroll to position [59, 0]
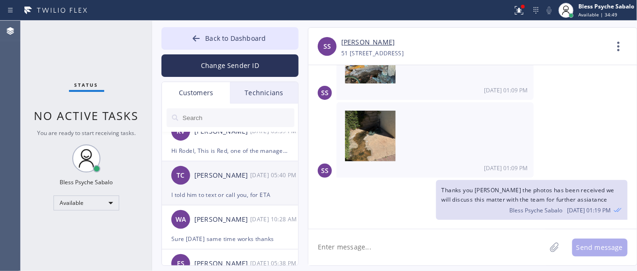
click at [196, 163] on div "TC [PERSON_NAME] [DATE] 05:40 PM" at bounding box center [230, 176] width 137 height 28
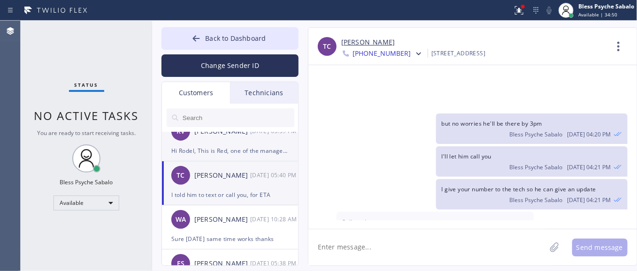
scroll to position [237, 0]
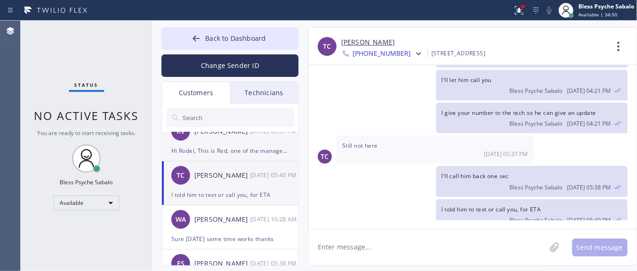
click at [201, 144] on div "RV [PERSON_NAME] [DATE] 05:59 PM" at bounding box center [230, 131] width 137 height 28
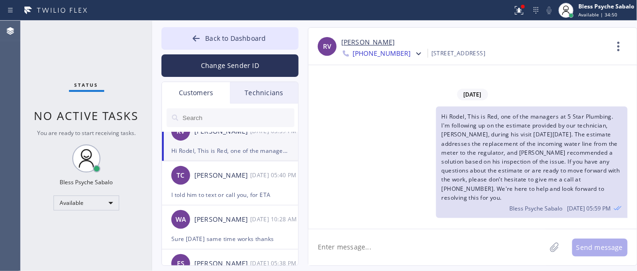
scroll to position [0, 0]
drag, startPoint x: 440, startPoint y: 112, endPoint x: 492, endPoint y: 201, distance: 102.9
click at [492, 201] on div "Hi Rodel, This is Red, one of the managers at 5 Star Plumbing. I'm following up…" at bounding box center [532, 163] width 192 height 112
copy span "Hi Rodel, This is Red, one of the managers at 5 Star Plumbing. I'm following up…"
click at [375, 145] on div "Hi Rodel, This is Red, one of the managers at 5 Star Plumbing. I'm following up…" at bounding box center [468, 163] width 319 height 112
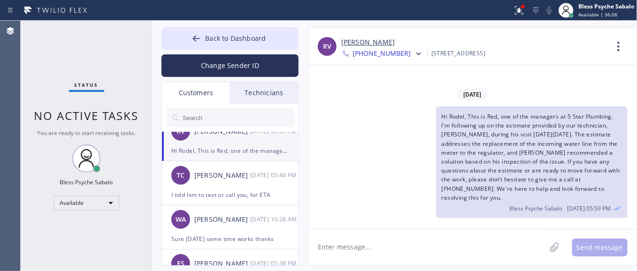
click at [386, 238] on textarea at bounding box center [428, 248] width 238 height 36
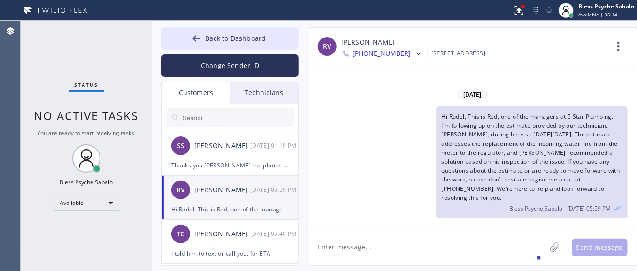
click at [260, 105] on div at bounding box center [230, 118] width 137 height 28
click at [263, 94] on div "Technicians" at bounding box center [264, 93] width 68 height 22
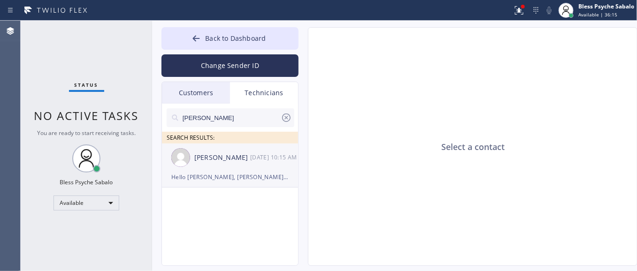
click at [234, 179] on div "Hello [PERSON_NAME], [PERSON_NAME] requested to resched the appnt from [DATE] t…" at bounding box center [229, 177] width 117 height 11
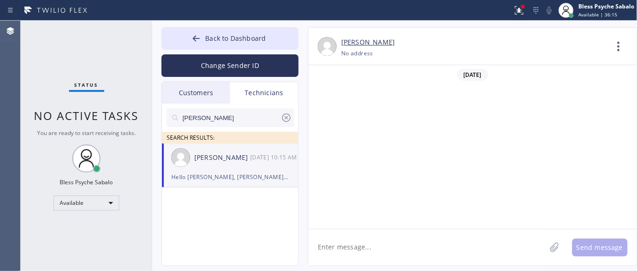
scroll to position [7442, 0]
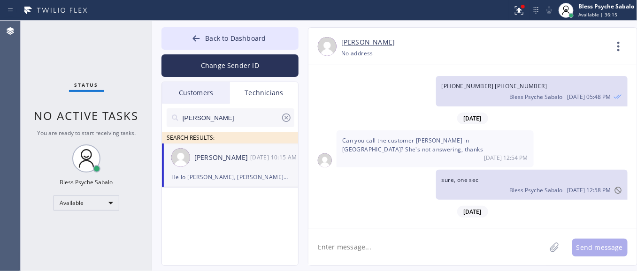
click at [219, 120] on input "[PERSON_NAME]" at bounding box center [231, 117] width 99 height 19
click at [212, 97] on div "Customers" at bounding box center [196, 93] width 68 height 22
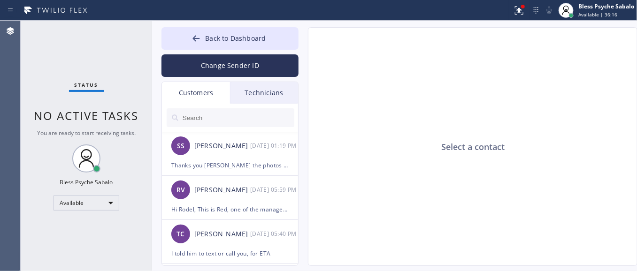
click at [243, 116] on input "text" at bounding box center [238, 117] width 113 height 19
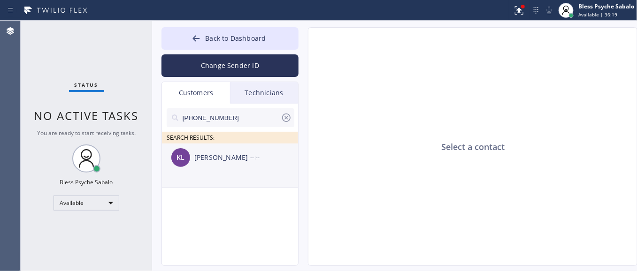
click at [236, 163] on div "KL [PERSON_NAME] --:--" at bounding box center [230, 158] width 137 height 28
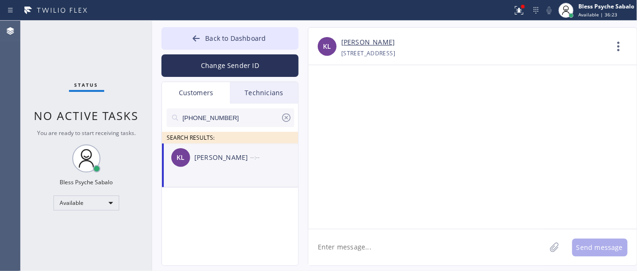
click at [383, 251] on textarea at bounding box center [428, 248] width 238 height 36
paste textarea "Hi [PERSON_NAME], This is Red from 5 Star Plumbing. I’m following up regarding …"
type textarea "Hi [PERSON_NAME], This is Red from 5 Star Plumbing. I’m following up regarding …"
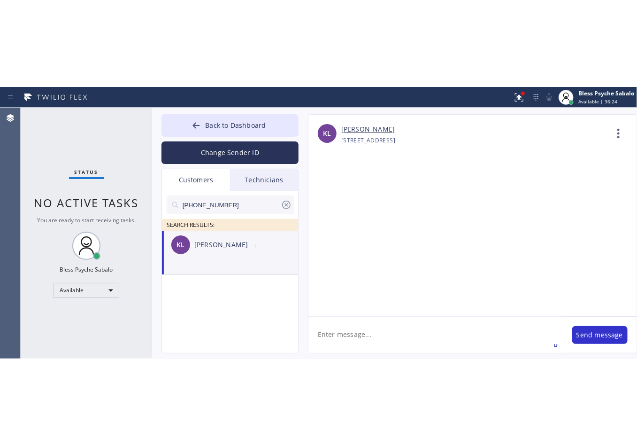
scroll to position [0, 0]
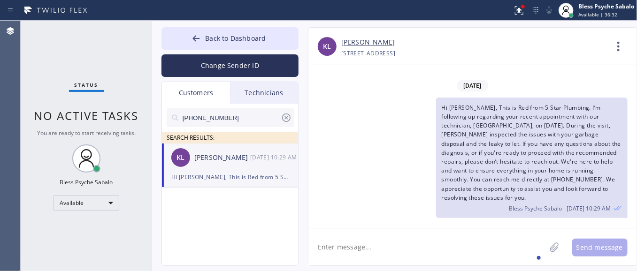
click at [436, 205] on div "Hi [PERSON_NAME], This is Red from 5 Star Plumbing. I’m following up regarding …" at bounding box center [468, 158] width 319 height 121
click at [398, 72] on div "[DATE] Hi [PERSON_NAME], This is Red from 5 Star Plumbing. I’m following up reg…" at bounding box center [473, 147] width 329 height 164
click at [252, 40] on span "Back to Dashboard" at bounding box center [235, 38] width 61 height 9
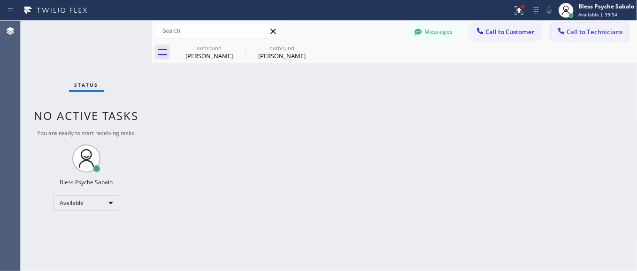
click at [563, 38] on button "Call to Technicians" at bounding box center [589, 32] width 77 height 18
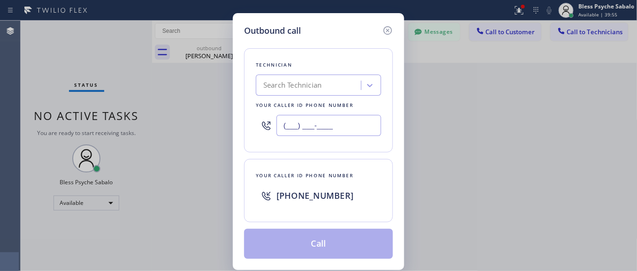
click at [337, 118] on input "(___) ___-____" at bounding box center [329, 125] width 105 height 21
paste input "323) 855-0966"
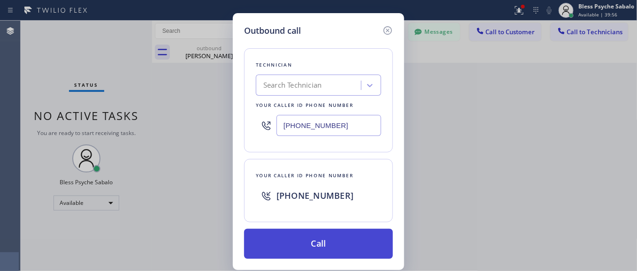
click at [349, 242] on button "Call" at bounding box center [318, 244] width 149 height 30
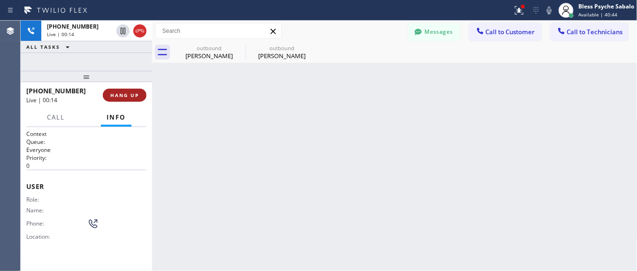
click at [132, 94] on span "HANG UP" at bounding box center [124, 95] width 29 height 7
drag, startPoint x: 254, startPoint y: 127, endPoint x: 239, endPoint y: 126, distance: 15.1
click at [252, 127] on div "Back to Dashboard Change Sender ID Customers Technicians [PHONE_NUMBER] SEARCH …" at bounding box center [395, 146] width 486 height 251
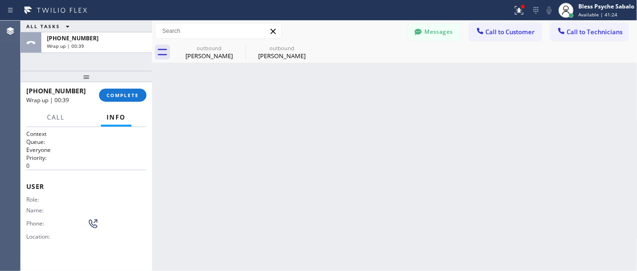
click at [212, 131] on div "Back to Dashboard Change Sender ID Customers Technicians [PHONE_NUMBER] SEARCH …" at bounding box center [395, 146] width 486 height 251
click at [132, 87] on div "[PHONE_NUMBER] Wrap up | 00:39 COMPLETE" at bounding box center [86, 95] width 120 height 24
drag, startPoint x: 132, startPoint y: 91, endPoint x: 132, endPoint y: 95, distance: 4.7
click at [132, 95] on button "COMPLETE" at bounding box center [122, 95] width 47 height 13
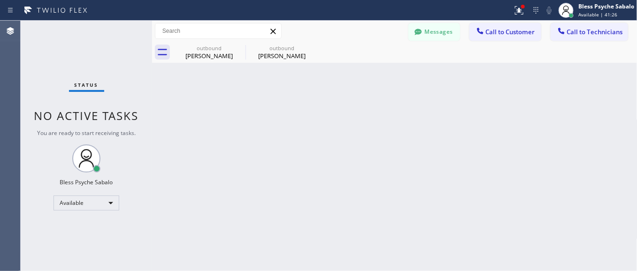
click at [192, 113] on div "Back to Dashboard Change Sender ID Customers Technicians [PHONE_NUMBER] SEARCH …" at bounding box center [395, 146] width 486 height 251
drag, startPoint x: 559, startPoint y: 185, endPoint x: 604, endPoint y: 98, distance: 97.7
click at [568, 174] on div "Back to Dashboard Change Sender ID Customers Technicians [PHONE_NUMBER] SEARCH …" at bounding box center [395, 146] width 486 height 251
click at [609, 25] on button "Call to Technicians" at bounding box center [589, 32] width 77 height 18
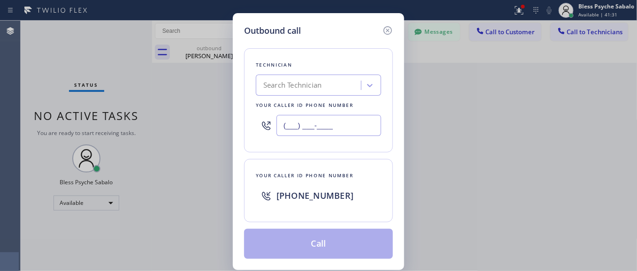
click at [364, 125] on input "(___) ___-____" at bounding box center [329, 125] width 105 height 21
paste input "323) 855-0966"
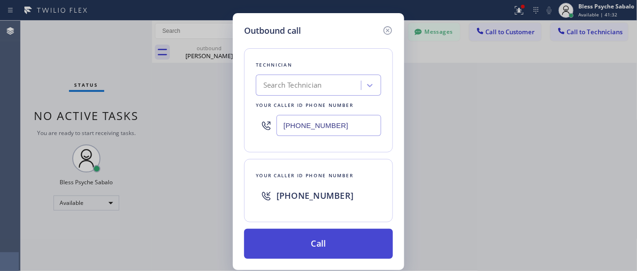
type input "[PHONE_NUMBER]"
click at [315, 256] on button "Call" at bounding box center [318, 244] width 149 height 30
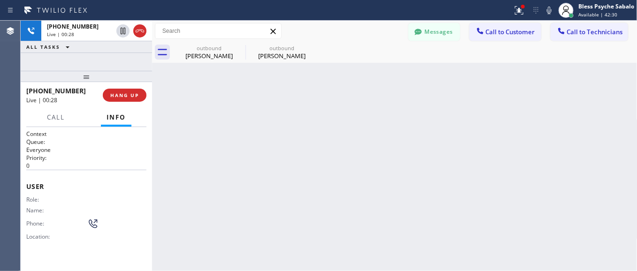
drag, startPoint x: 124, startPoint y: 93, endPoint x: 159, endPoint y: 102, distance: 36.5
click at [124, 93] on span "HANG UP" at bounding box center [124, 95] width 29 height 7
click at [250, 107] on div "Back to Dashboard Change Sender ID Customers Technicians [PHONE_NUMBER] SEARCH …" at bounding box center [395, 146] width 486 height 251
click at [134, 94] on span "HANG UP" at bounding box center [124, 95] width 29 height 7
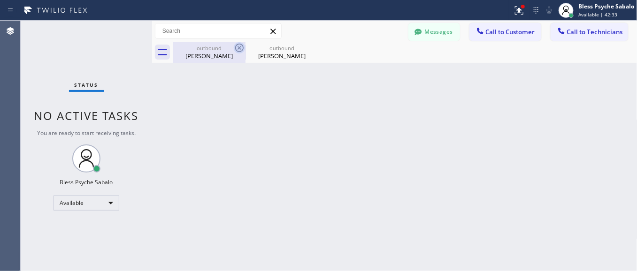
click at [238, 47] on icon at bounding box center [239, 47] width 11 height 11
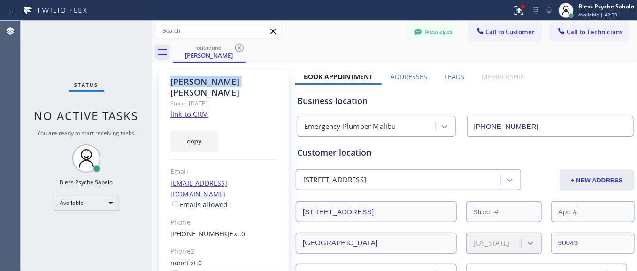
click at [238, 47] on icon at bounding box center [239, 47] width 11 height 11
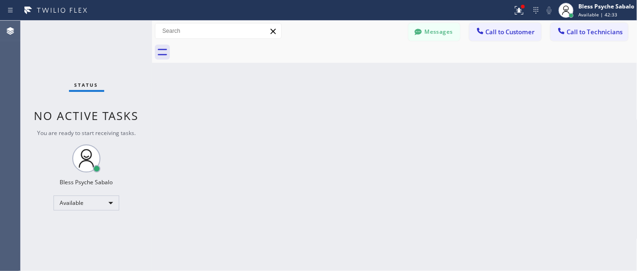
click at [238, 47] on div at bounding box center [405, 52] width 465 height 21
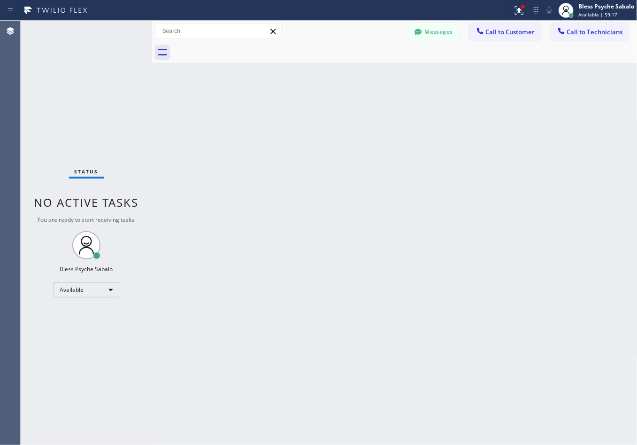
click at [605, 33] on span "Call to Technicians" at bounding box center [595, 32] width 56 height 8
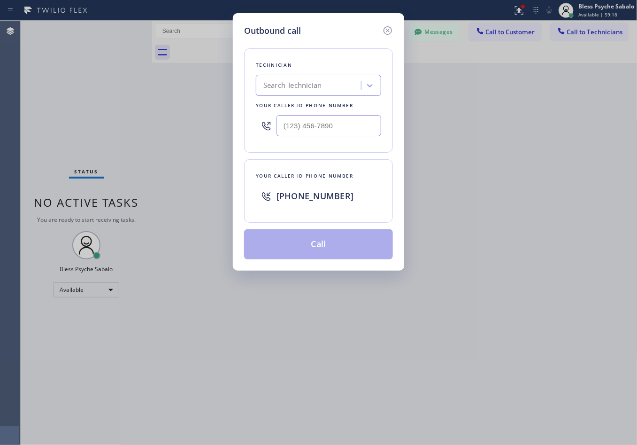
click at [358, 73] on div "Technician Search Technician Your caller id phone number" at bounding box center [318, 100] width 149 height 104
click at [349, 83] on div "Search Technician" at bounding box center [310, 85] width 102 height 16
paste input "5 Star Best Plumbing"
click at [268, 86] on input "5 Star Best Plumbing" at bounding box center [301, 86] width 83 height 8
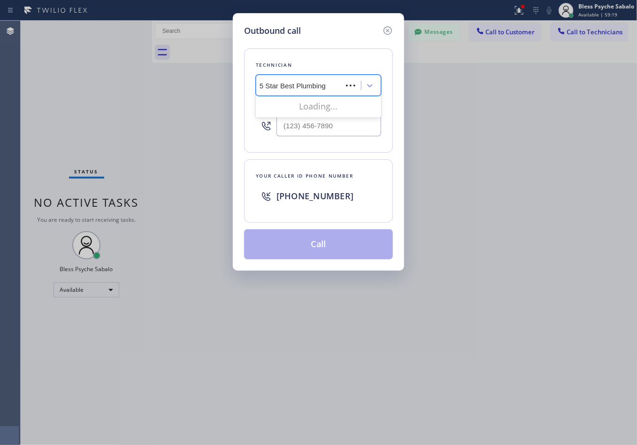
scroll to position [0, 0]
type input "5 Star Best Plumbing"
click at [384, 27] on icon at bounding box center [387, 30] width 11 height 11
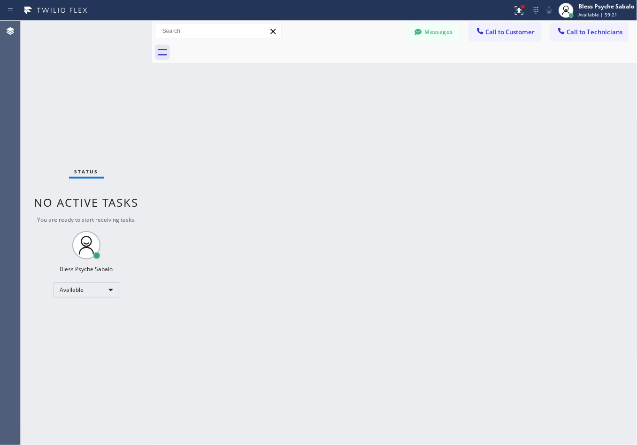
drag, startPoint x: 448, startPoint y: 84, endPoint x: 485, endPoint y: 46, distance: 53.1
click at [449, 84] on div "Back to Dashboard Change Sender ID Customers Technicians [PHONE_NUMBER] SEARCH …" at bounding box center [395, 233] width 486 height 424
click at [494, 34] on span "Call to Customer" at bounding box center [510, 32] width 49 height 8
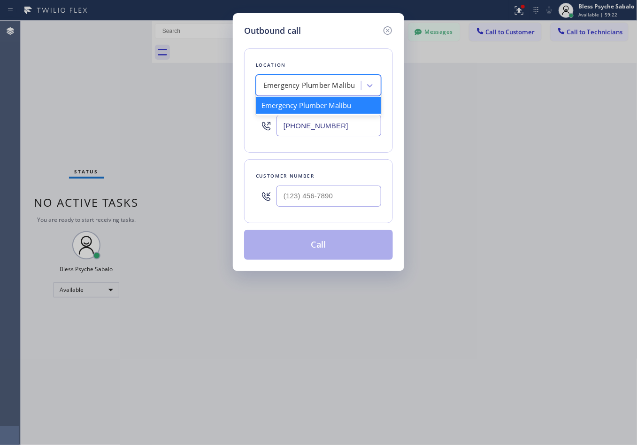
click at [318, 85] on div "Emergency Plumber Malibu" at bounding box center [309, 85] width 92 height 11
paste input "5 Star Best Plumbing"
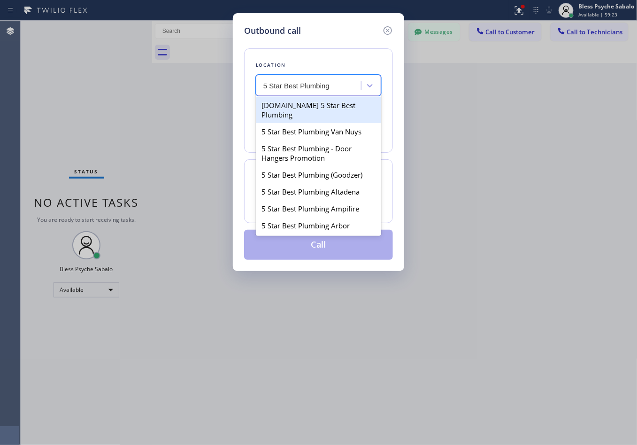
click at [278, 86] on input "5 Star Best Plumbing" at bounding box center [304, 86] width 83 height 8
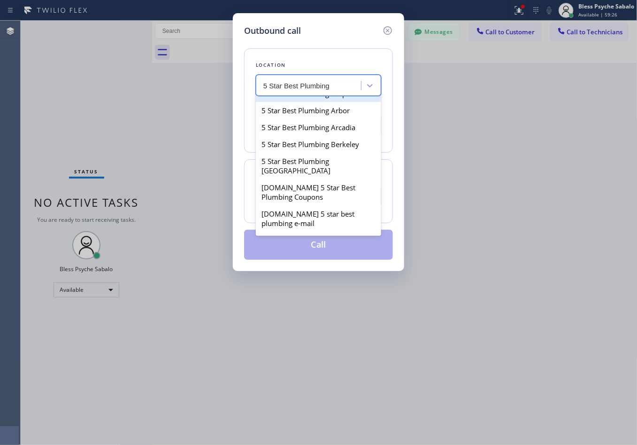
scroll to position [117, 0]
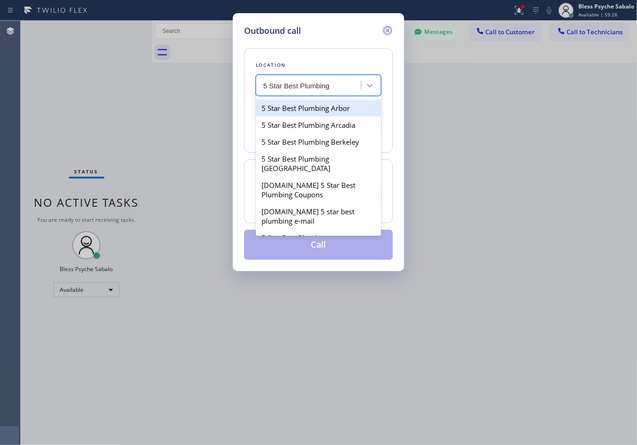
type input "5 Star Best Plumbing"
click at [384, 30] on icon at bounding box center [388, 30] width 8 height 8
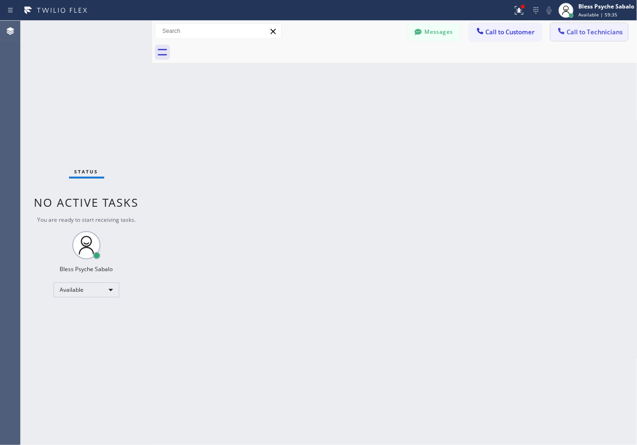
drag, startPoint x: 594, startPoint y: 49, endPoint x: 599, endPoint y: 23, distance: 26.3
click at [595, 45] on div at bounding box center [405, 52] width 465 height 21
click at [599, 23] on button "Call to Technicians" at bounding box center [589, 32] width 77 height 18
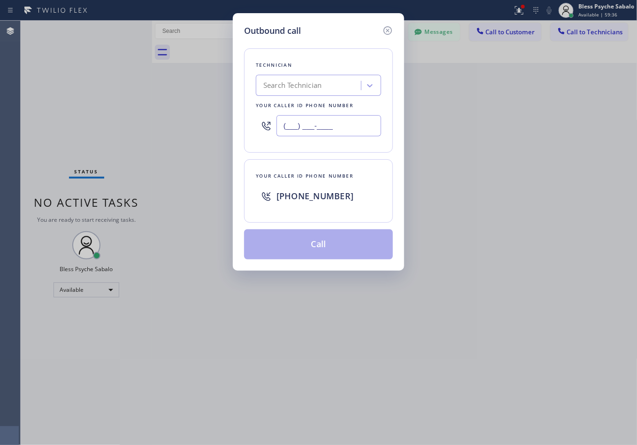
click at [314, 133] on input "(___) ___-____" at bounding box center [329, 125] width 105 height 21
paste input "949) 285-1879"
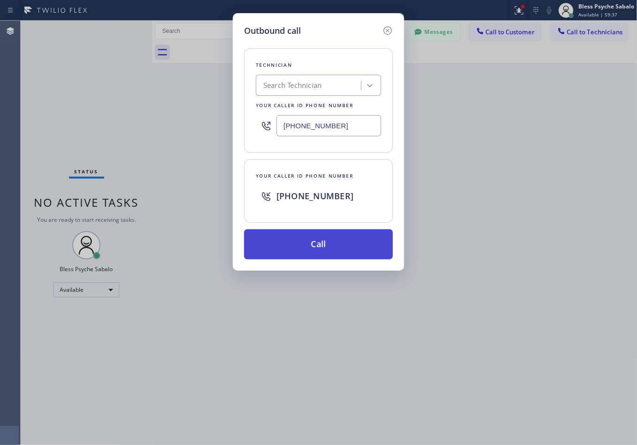
type input "[PHONE_NUMBER]"
click at [302, 251] on button "Call" at bounding box center [318, 244] width 149 height 30
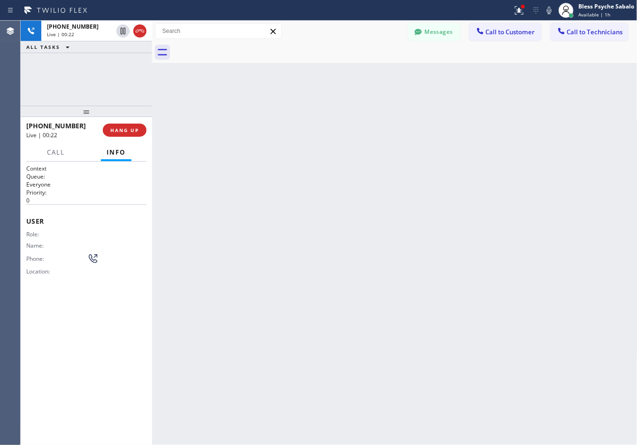
click at [289, 224] on div "Back to Dashboard Change Sender ID Customers Technicians [PHONE_NUMBER] SEARCH …" at bounding box center [395, 233] width 486 height 424
click at [125, 134] on button "HANG UP" at bounding box center [125, 130] width 44 height 13
click at [265, 163] on div "Back to Dashboard Change Sender ID Customers Technicians [PHONE_NUMBER] SEARCH …" at bounding box center [395, 233] width 486 height 424
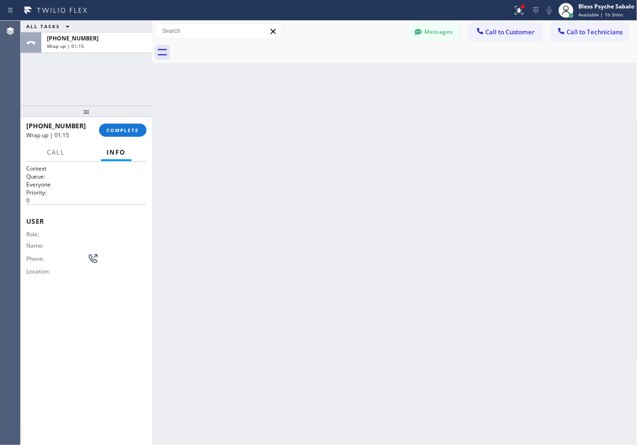
click at [282, 158] on div "Back to Dashboard Change Sender ID Customers Technicians [PHONE_NUMBER] SEARCH …" at bounding box center [395, 233] width 486 height 424
click at [125, 131] on span "COMPLETE" at bounding box center [123, 130] width 32 height 7
click at [275, 167] on div "Back to Dashboard Change Sender ID Customers Technicians [PHONE_NUMBER] SEARCH …" at bounding box center [395, 233] width 486 height 424
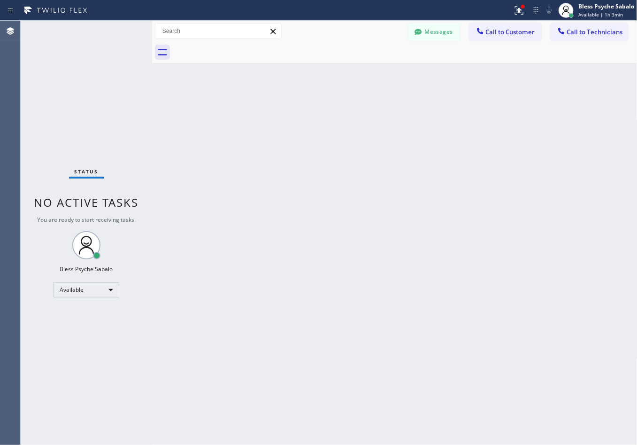
click at [600, 156] on div "Back to Dashboard Change Sender ID Customers Technicians [PHONE_NUMBER] SEARCH …" at bounding box center [395, 233] width 486 height 424
click at [514, 31] on span "Call to Customer" at bounding box center [510, 32] width 49 height 8
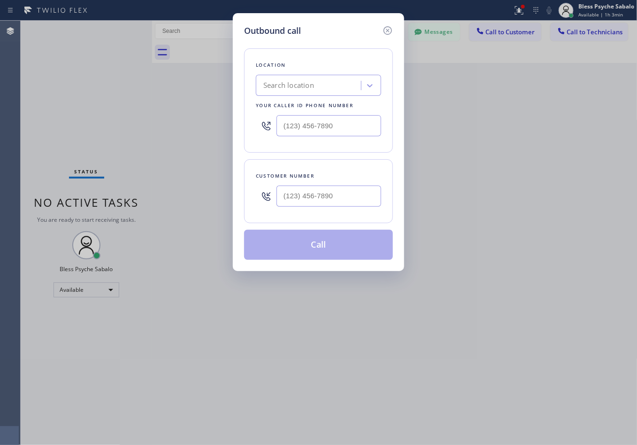
drag, startPoint x: 390, startPoint y: 26, endPoint x: 410, endPoint y: 45, distance: 26.9
click at [390, 26] on icon at bounding box center [387, 30] width 11 height 11
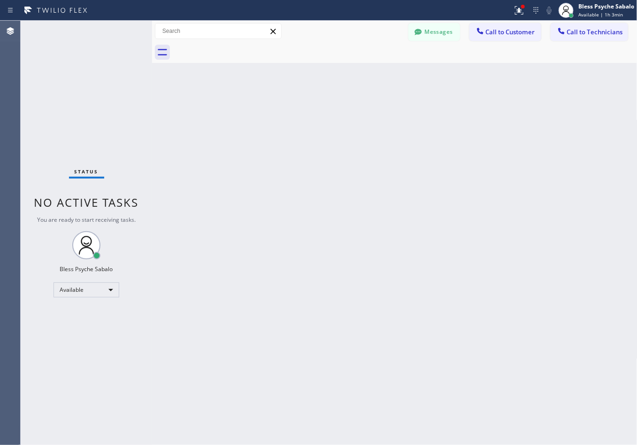
click at [422, 61] on div at bounding box center [405, 52] width 465 height 21
click at [578, 34] on span "Call to Technicians" at bounding box center [595, 32] width 56 height 8
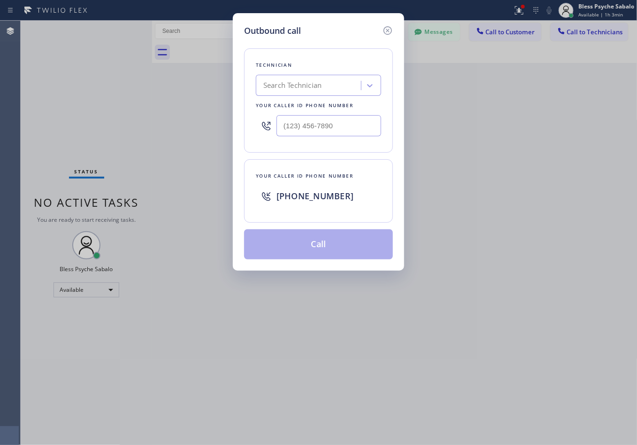
click at [385, 36] on div at bounding box center [387, 30] width 11 height 13
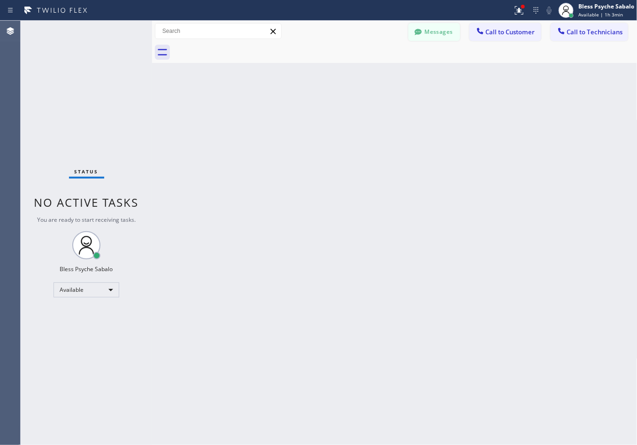
click at [424, 32] on div at bounding box center [418, 32] width 11 height 11
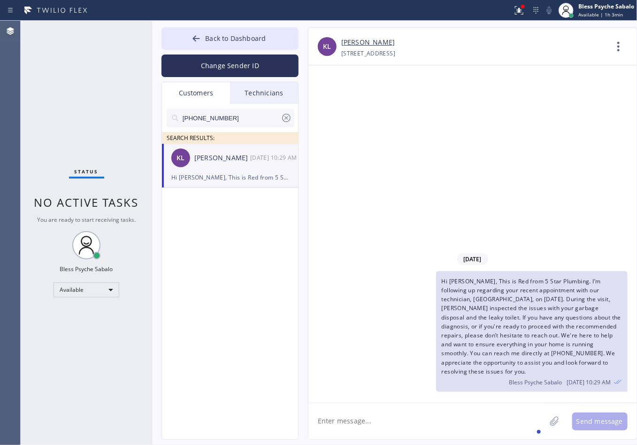
click at [288, 116] on icon at bounding box center [286, 117] width 11 height 11
click at [275, 92] on div "Technicians" at bounding box center [264, 93] width 68 height 22
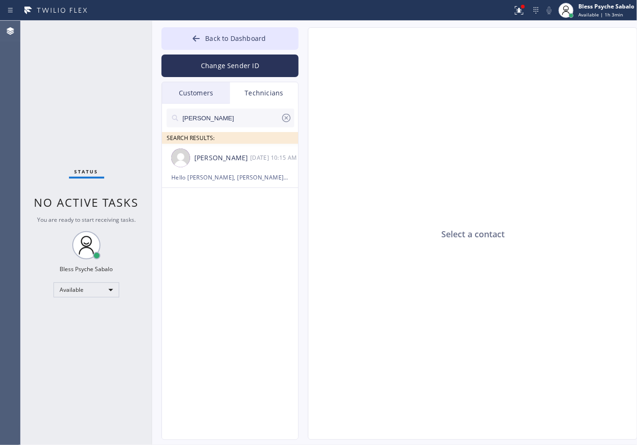
click at [275, 92] on div "Technicians" at bounding box center [264, 93] width 68 height 22
click at [225, 163] on div "[PERSON_NAME]" at bounding box center [222, 158] width 56 height 11
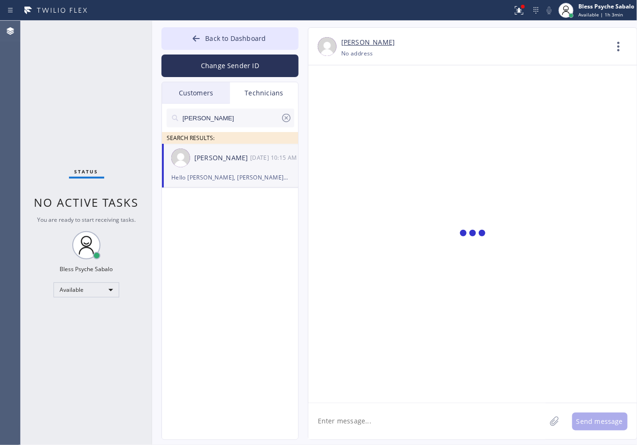
scroll to position [7269, 0]
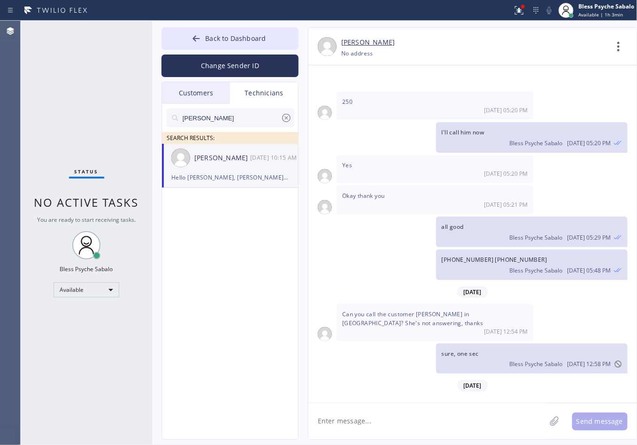
click at [442, 271] on textarea at bounding box center [428, 421] width 238 height 36
click at [447, 271] on textarea at bounding box center [428, 421] width 238 height 36
drag, startPoint x: 541, startPoint y: 370, endPoint x: 448, endPoint y: 360, distance: 93.6
click at [448, 271] on div "Hello [PERSON_NAME], [PERSON_NAME] requested to resched the appnt from [DATE] t…" at bounding box center [532, 416] width 192 height 39
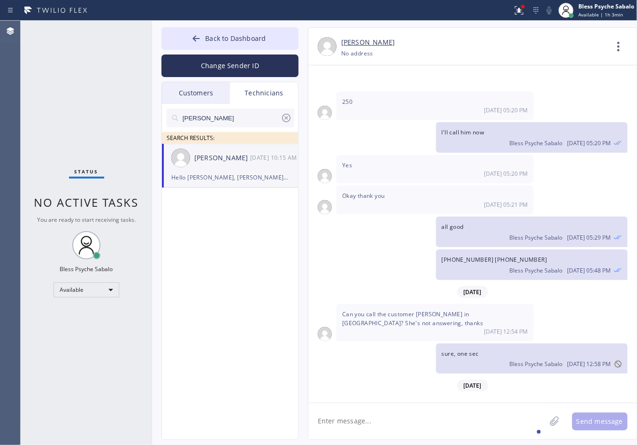
click at [418, 271] on textarea at bounding box center [428, 421] width 238 height 36
click at [623, 45] on icon at bounding box center [619, 46] width 23 height 23
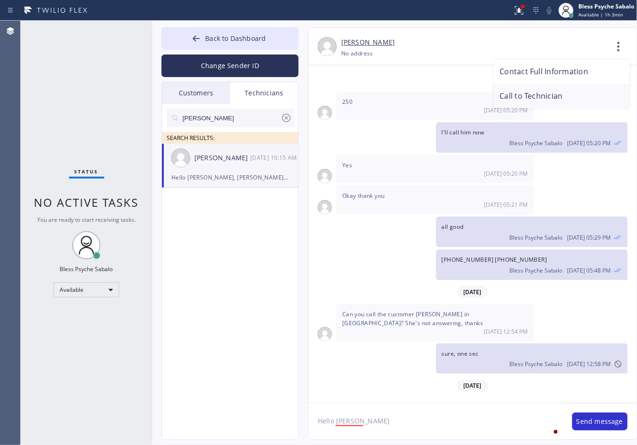
click at [560, 90] on li "Call to Technician" at bounding box center [562, 96] width 136 height 24
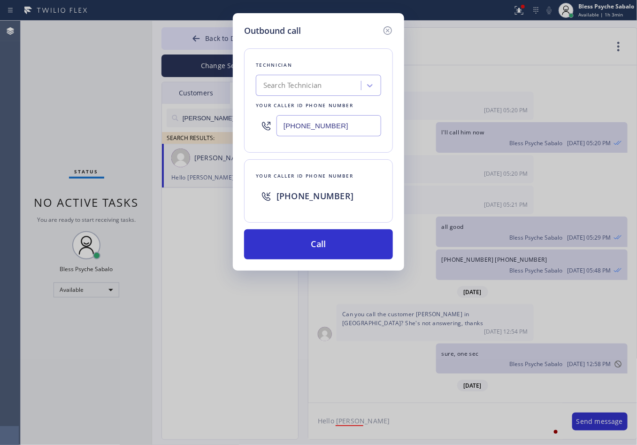
click at [345, 228] on div "Technician Search Technician Your caller id phone number [PHONE_NUMBER] Your ca…" at bounding box center [318, 148] width 149 height 222
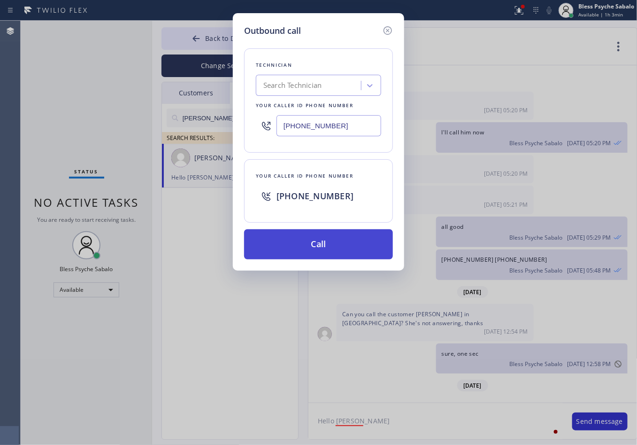
click at [336, 247] on button "Call" at bounding box center [318, 244] width 149 height 30
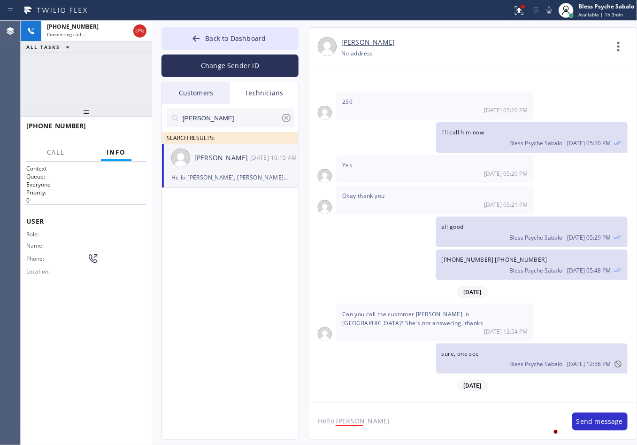
drag, startPoint x: 388, startPoint y: 422, endPoint x: 395, endPoint y: 418, distance: 7.4
click at [388, 271] on textarea "Hello [PERSON_NAME]" at bounding box center [436, 421] width 255 height 36
type textarea "Hello [PERSON_NAME], Can you try to reach ou"
drag, startPoint x: 403, startPoint y: 434, endPoint x: 291, endPoint y: 409, distance: 114.4
click at [291, 271] on div "Back to Dashboard Change Sender ID Customers Technicians KL [PERSON_NAME] [DATE…" at bounding box center [395, 233] width 486 height 424
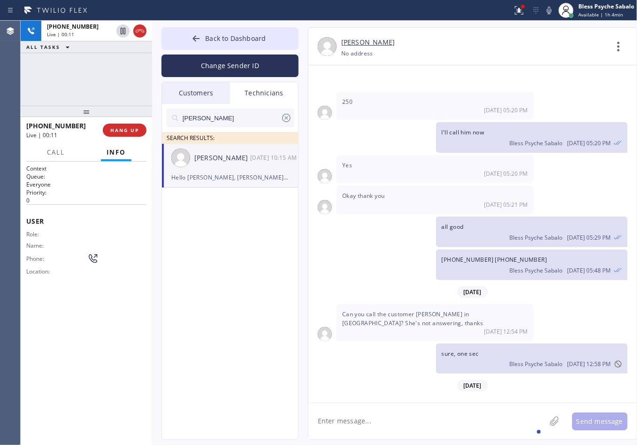
click at [369, 271] on textarea at bounding box center [428, 421] width 238 height 36
paste textarea "[PERSON_NAME] Ruvisnky"
click at [404, 271] on textarea "[PERSON_NAME] //" at bounding box center [436, 421] width 255 height 36
paste textarea "[PHONE_NUMBER]"
click at [421, 271] on textarea "[PERSON_NAME] // (310) 741-9084-" at bounding box center [436, 421] width 255 height 36
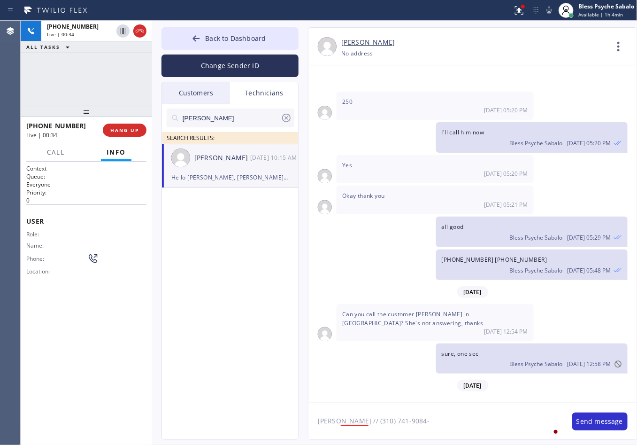
click at [424, 271] on textarea "[PERSON_NAME] // (310) 741-9084-" at bounding box center [436, 421] width 255 height 36
click at [433, 271] on textarea "[PERSON_NAME] // [PHONE_NUMBER] -" at bounding box center [436, 421] width 255 height 36
type textarea "[PERSON_NAME] // [PHONE_NUMBER] -"
click at [236, 271] on div "[PERSON_NAME] SEARCH RESULTS: [PERSON_NAME] [DATE] 10:15 AM Hello [PERSON_NAME]…" at bounding box center [230, 282] width 137 height 357
click at [212, 271] on div "[PERSON_NAME] SEARCH RESULTS: [PERSON_NAME] [DATE] 10:15 AM Hello [PERSON_NAME]…" at bounding box center [230, 282] width 137 height 357
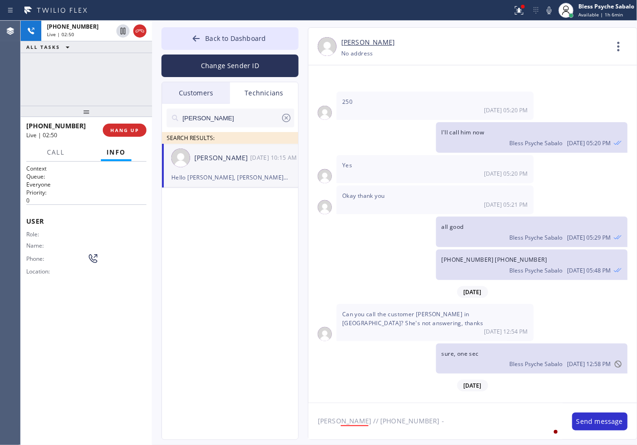
click at [482, 271] on textarea "[PERSON_NAME] // [PHONE_NUMBER] -" at bounding box center [436, 421] width 255 height 36
drag, startPoint x: 459, startPoint y: 418, endPoint x: 320, endPoint y: 407, distance: 139.5
click at [320, 271] on textarea "[PERSON_NAME] // [PHONE_NUMBER] -" at bounding box center [436, 421] width 255 height 36
click at [132, 124] on button "HANG UP" at bounding box center [125, 130] width 44 height 13
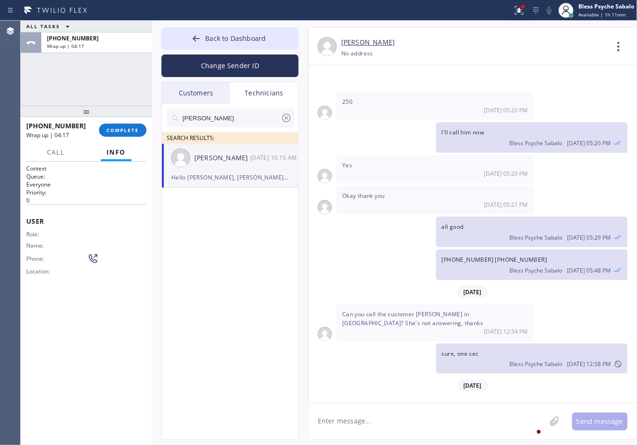
drag, startPoint x: 243, startPoint y: 261, endPoint x: 268, endPoint y: 228, distance: 41.2
click at [244, 261] on div "[PERSON_NAME] SEARCH RESULTS: [PERSON_NAME] [DATE] 10:15 AM Hello [PERSON_NAME]…" at bounding box center [230, 282] width 137 height 357
